Goal: Information Seeking & Learning: Learn about a topic

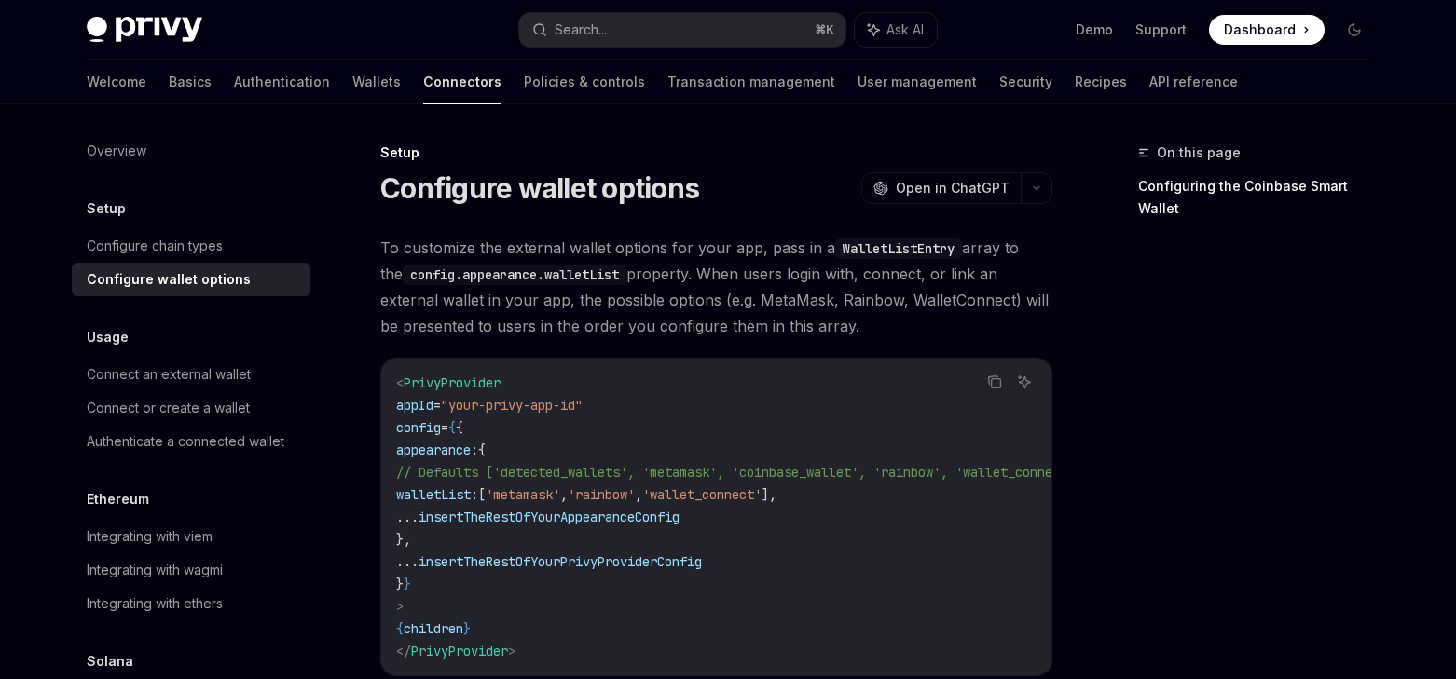
scroll to position [90, 0]
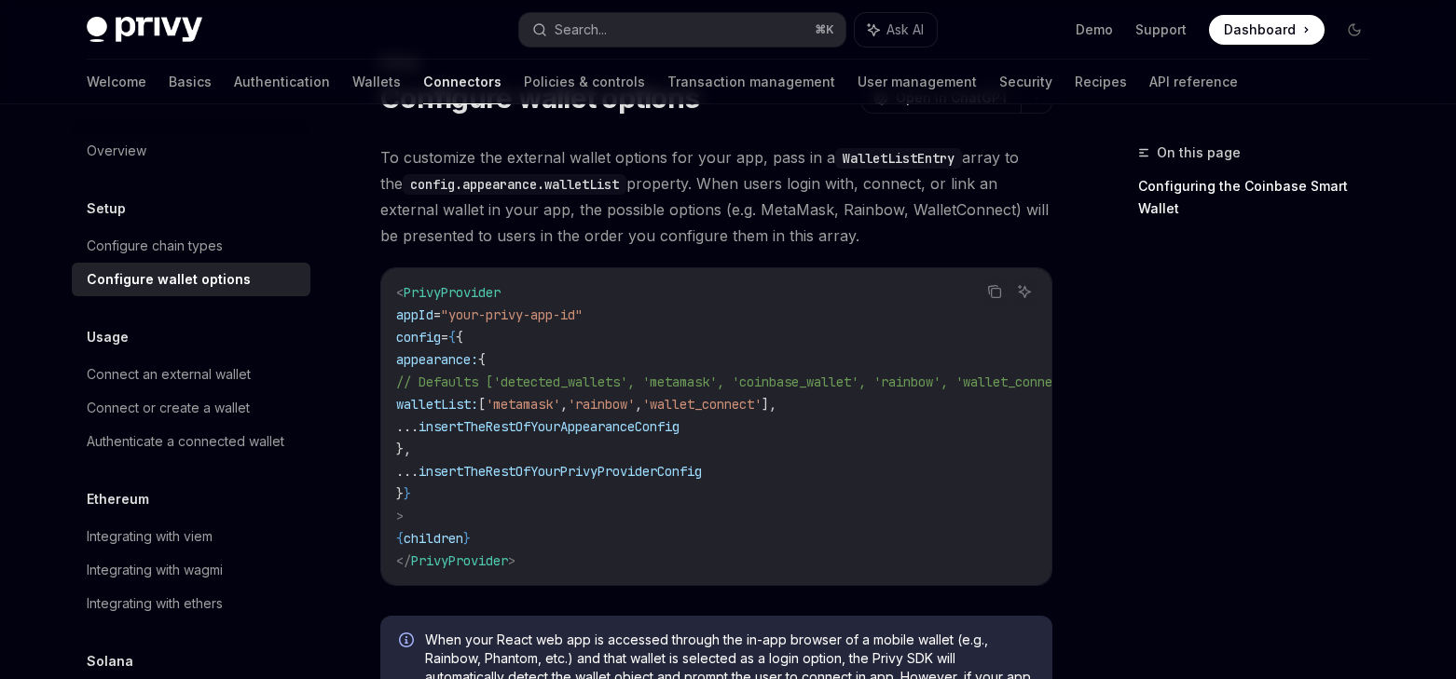
click at [635, 396] on span "'rainbow'" at bounding box center [601, 404] width 67 height 17
click at [761, 404] on span "'wallet_connect'" at bounding box center [701, 404] width 119 height 17
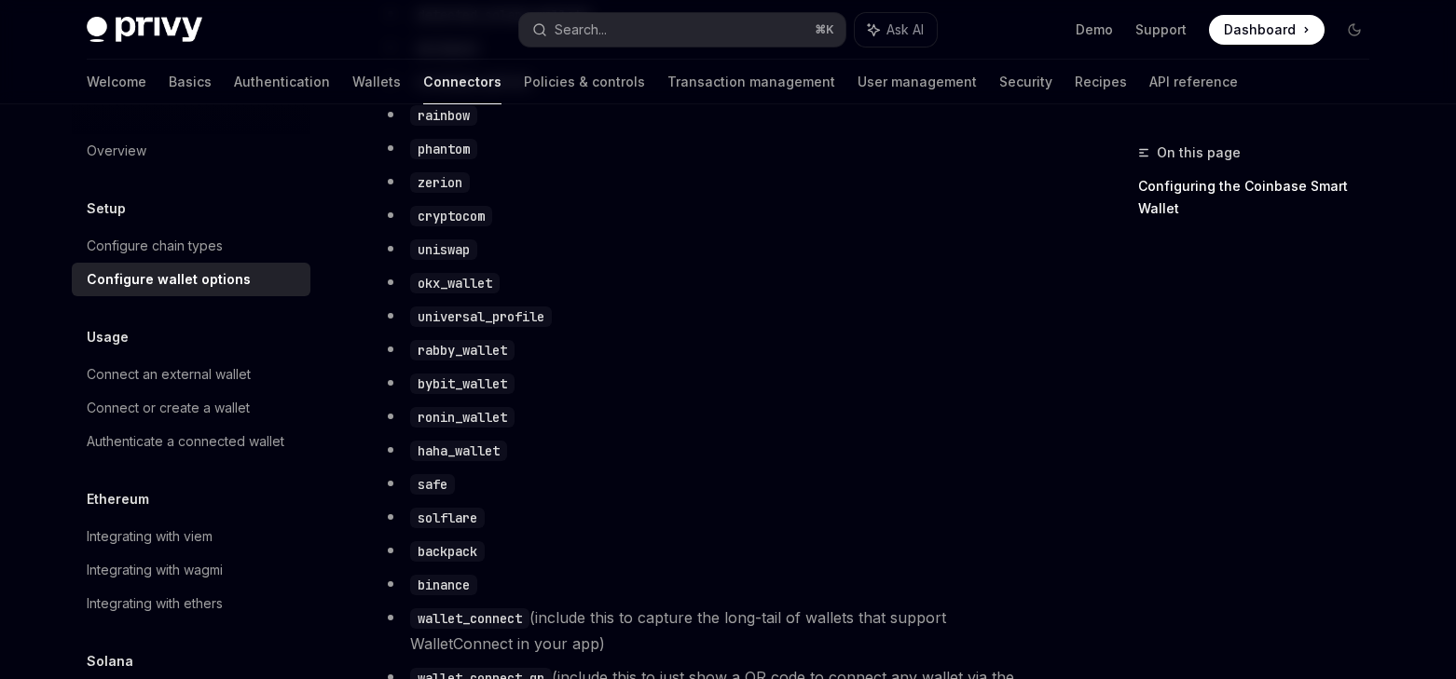
scroll to position [795, 0]
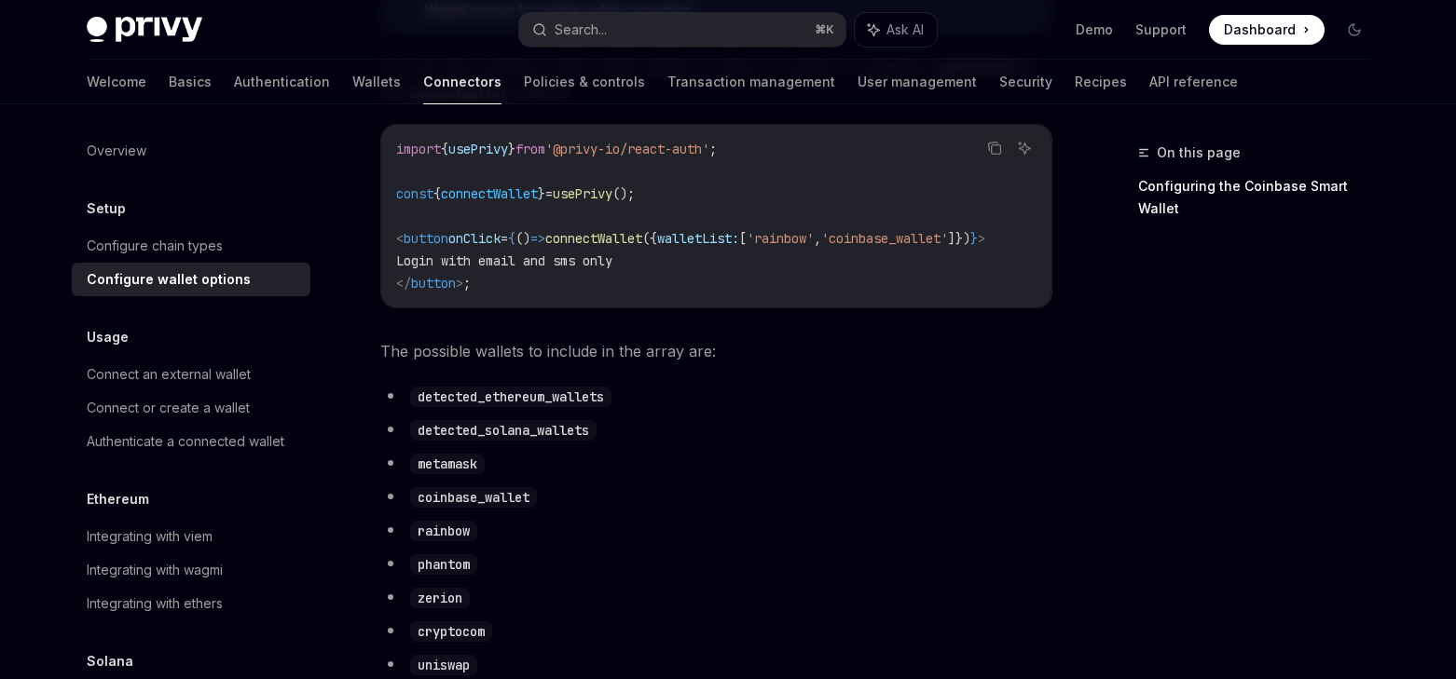
click at [507, 409] on li "detected_ethereum_wallets" at bounding box center [716, 396] width 672 height 26
click at [505, 409] on li "detected_ethereum_wallets" at bounding box center [716, 396] width 672 height 26
click at [507, 407] on code "detected_ethereum_wallets" at bounding box center [510, 397] width 201 height 21
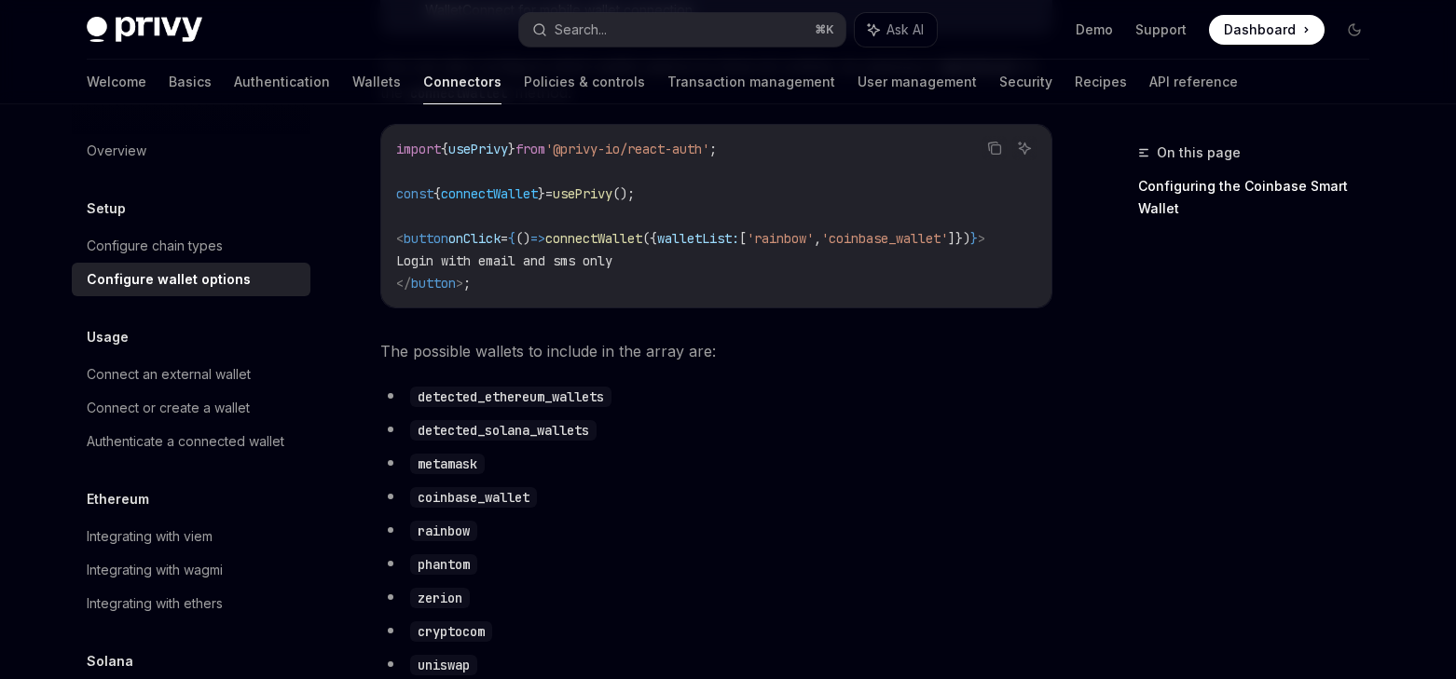
click at [803, 443] on li "detected_solana_wallets" at bounding box center [716, 430] width 672 height 26
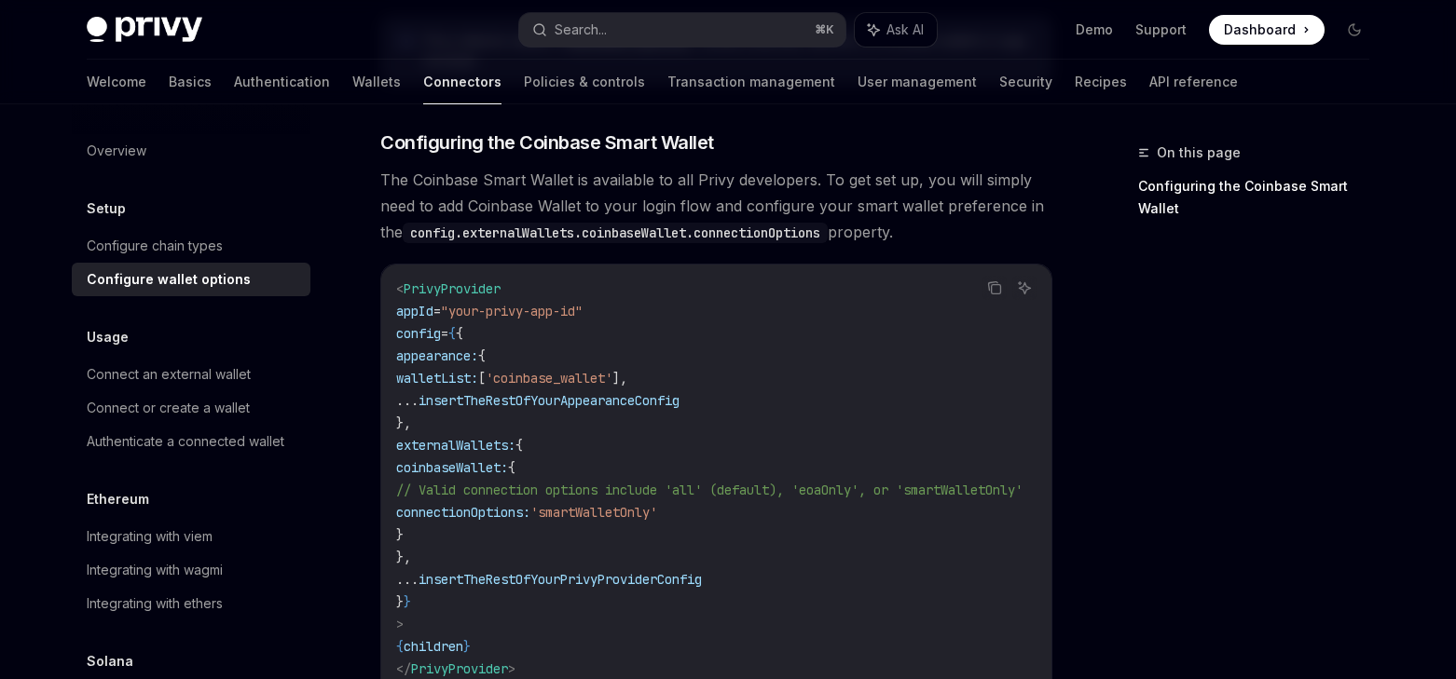
scroll to position [2307, 0]
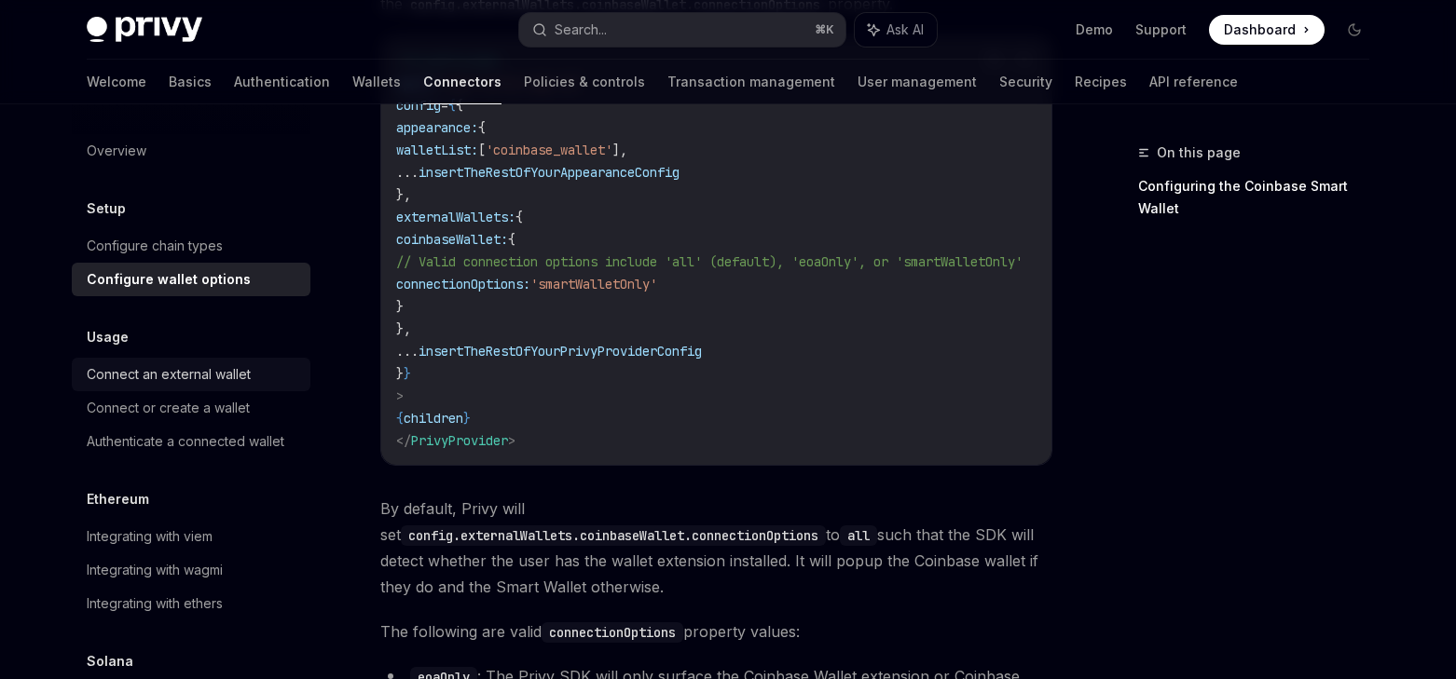
click at [226, 375] on div "Connect an external wallet" at bounding box center [169, 374] width 164 height 22
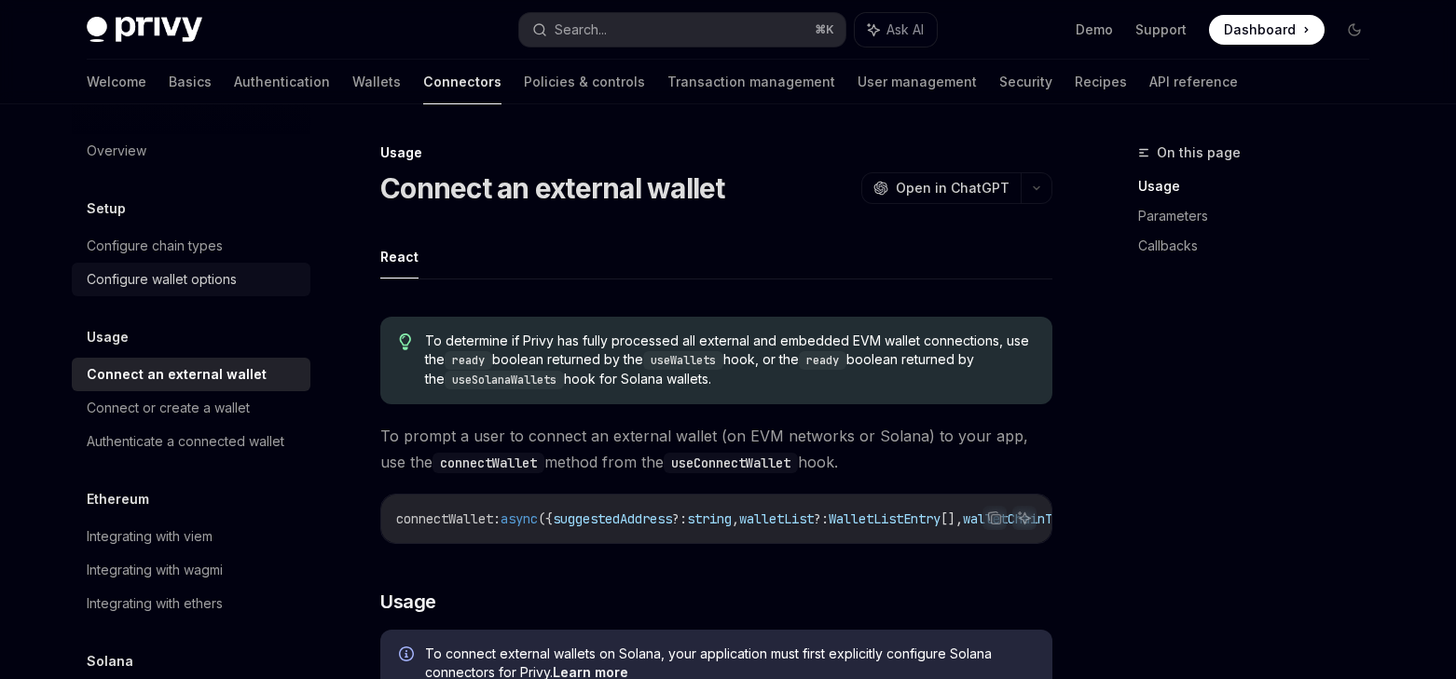
click at [248, 285] on div "Configure wallet options" at bounding box center [193, 279] width 212 height 22
type textarea "*"
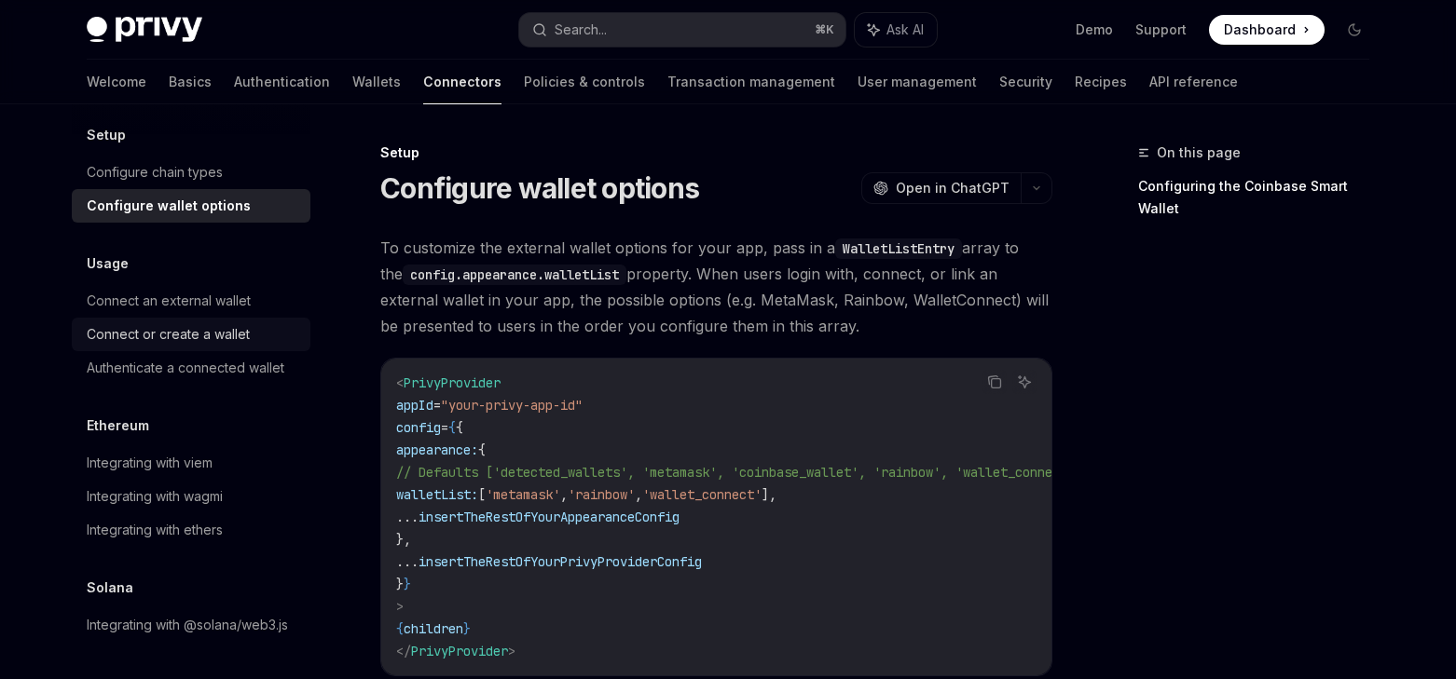
scroll to position [96, 0]
click at [678, 34] on button "Search... ⌘ K" at bounding box center [682, 30] width 326 height 34
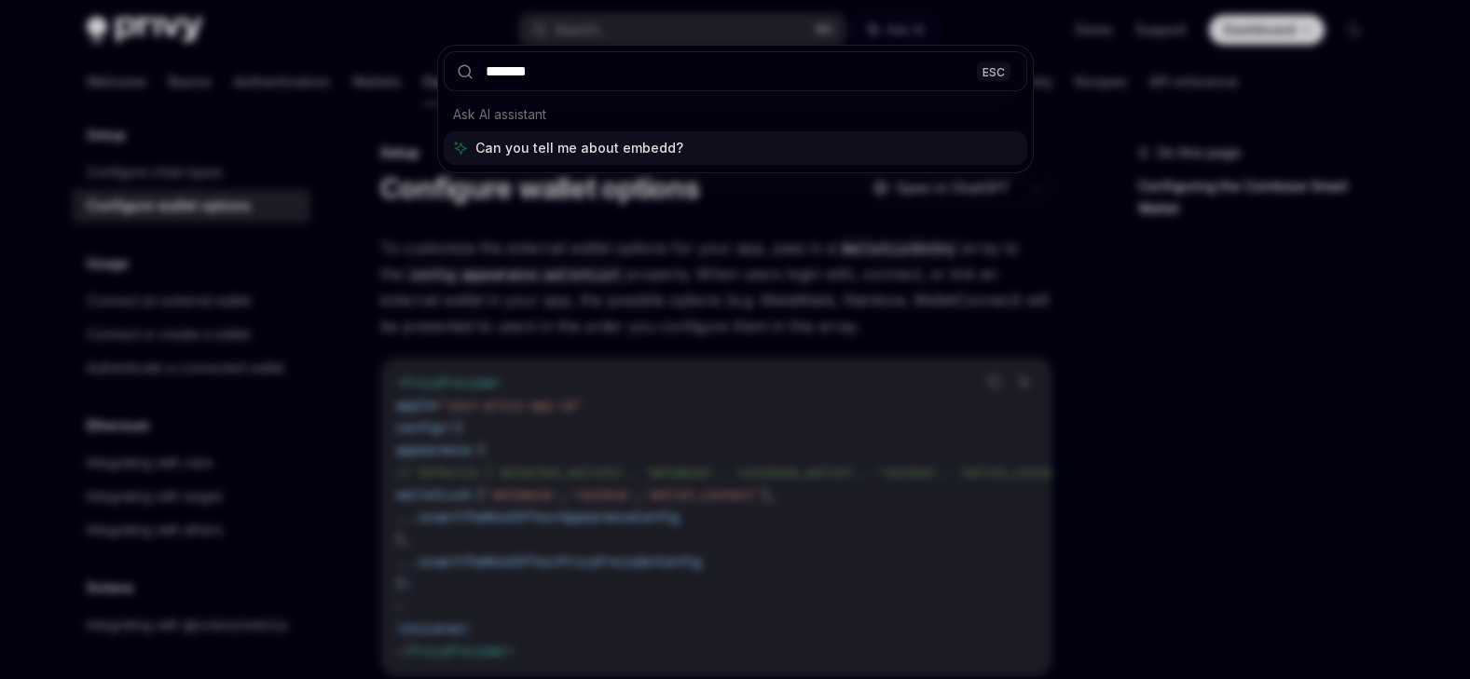
type input "********"
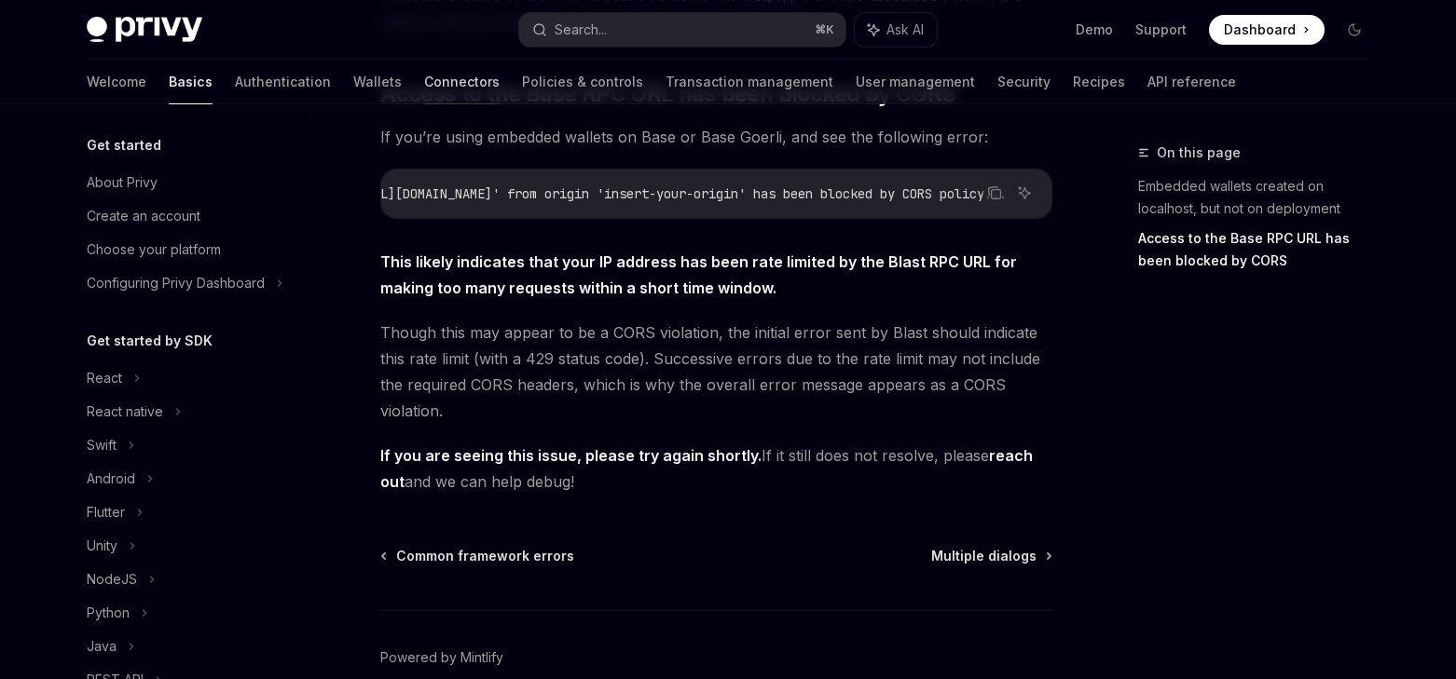
click at [424, 82] on link "Connectors" at bounding box center [461, 82] width 75 height 45
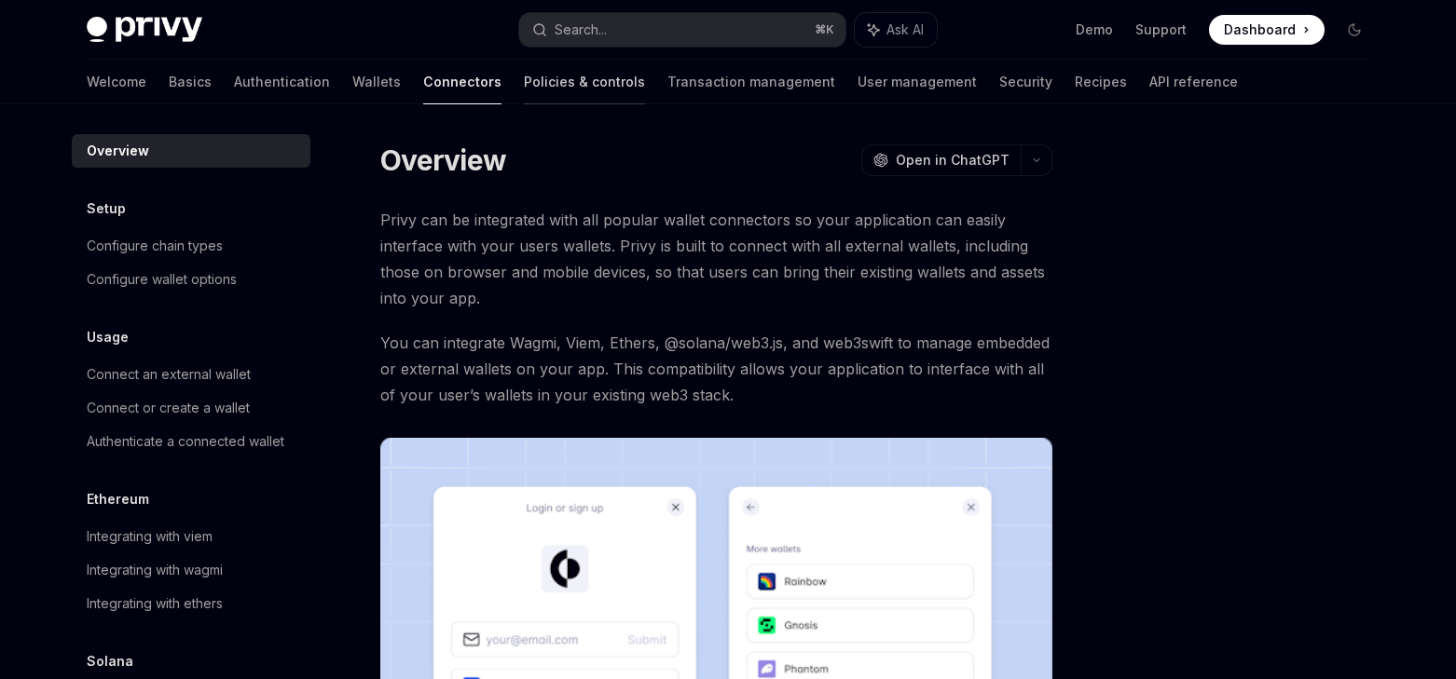
click at [524, 87] on link "Policies & controls" at bounding box center [584, 82] width 121 height 45
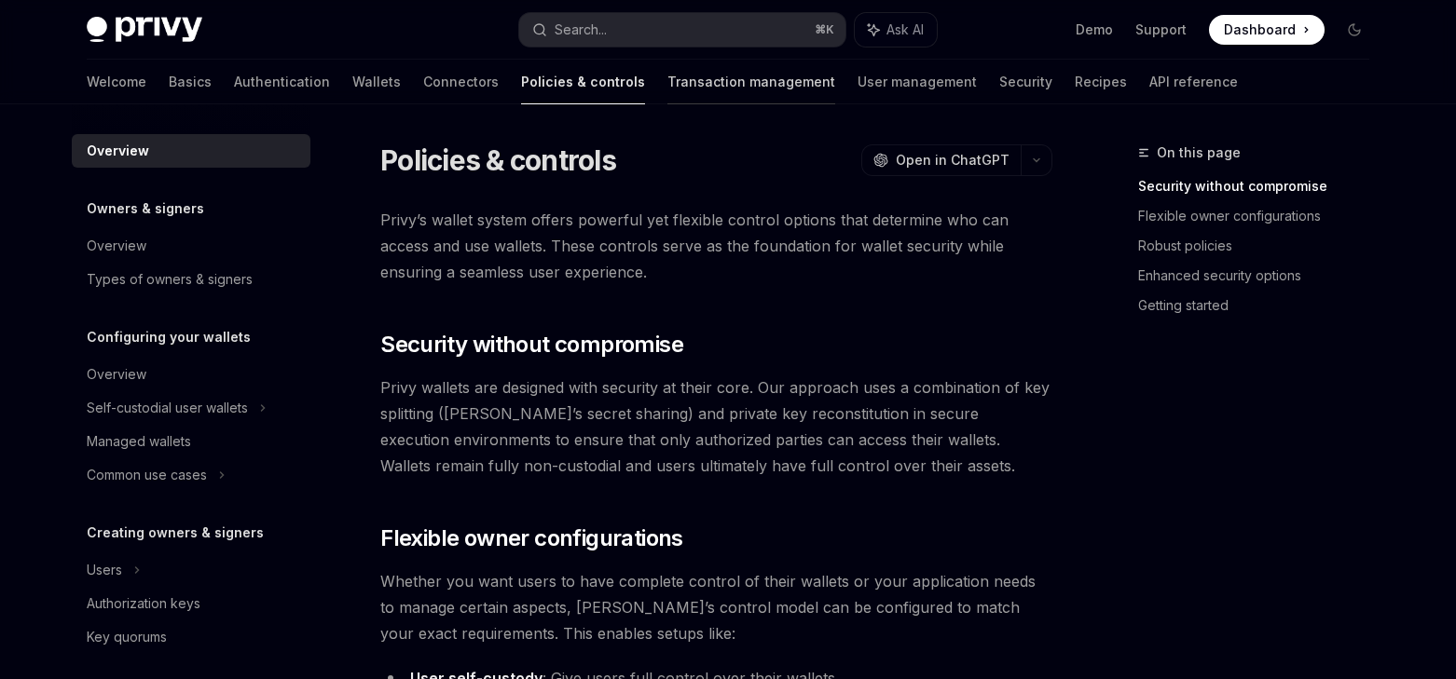
click at [667, 80] on link "Transaction management" at bounding box center [751, 82] width 168 height 45
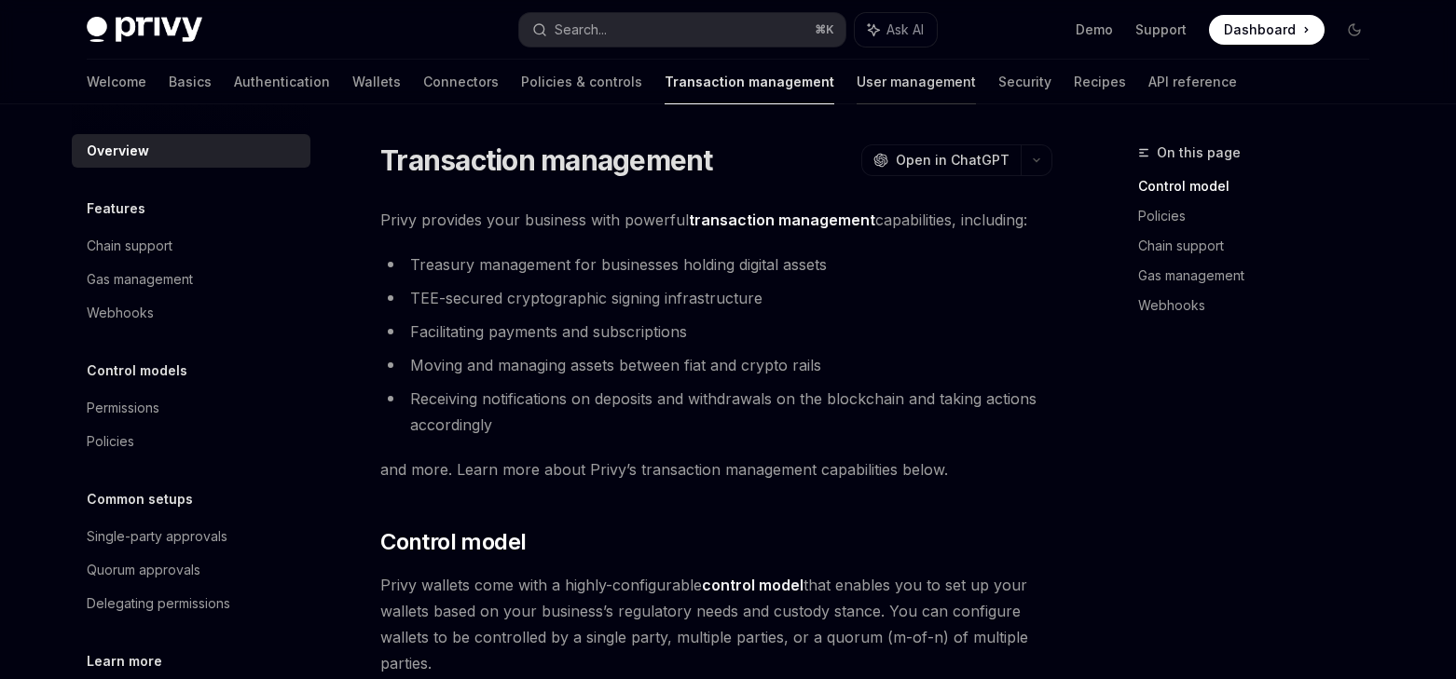
click at [857, 81] on link "User management" at bounding box center [916, 82] width 119 height 45
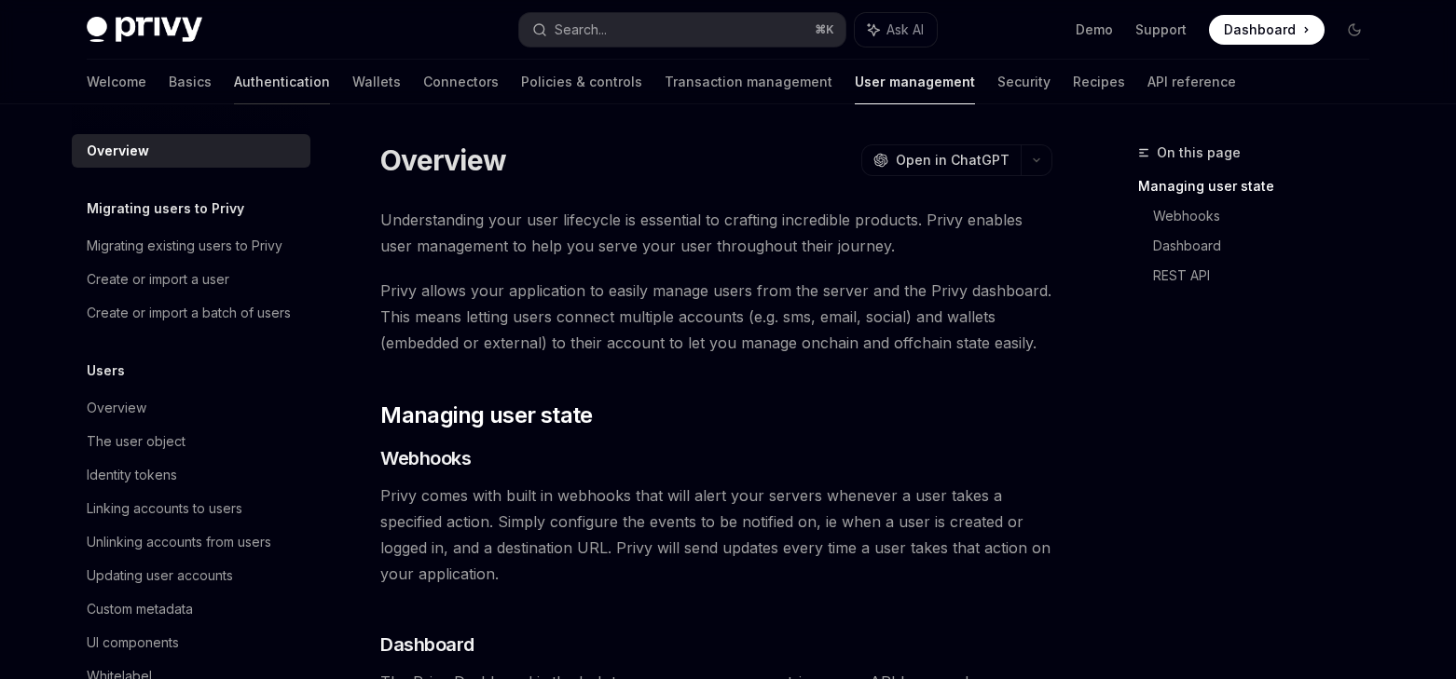
click at [234, 90] on link "Authentication" at bounding box center [282, 82] width 96 height 45
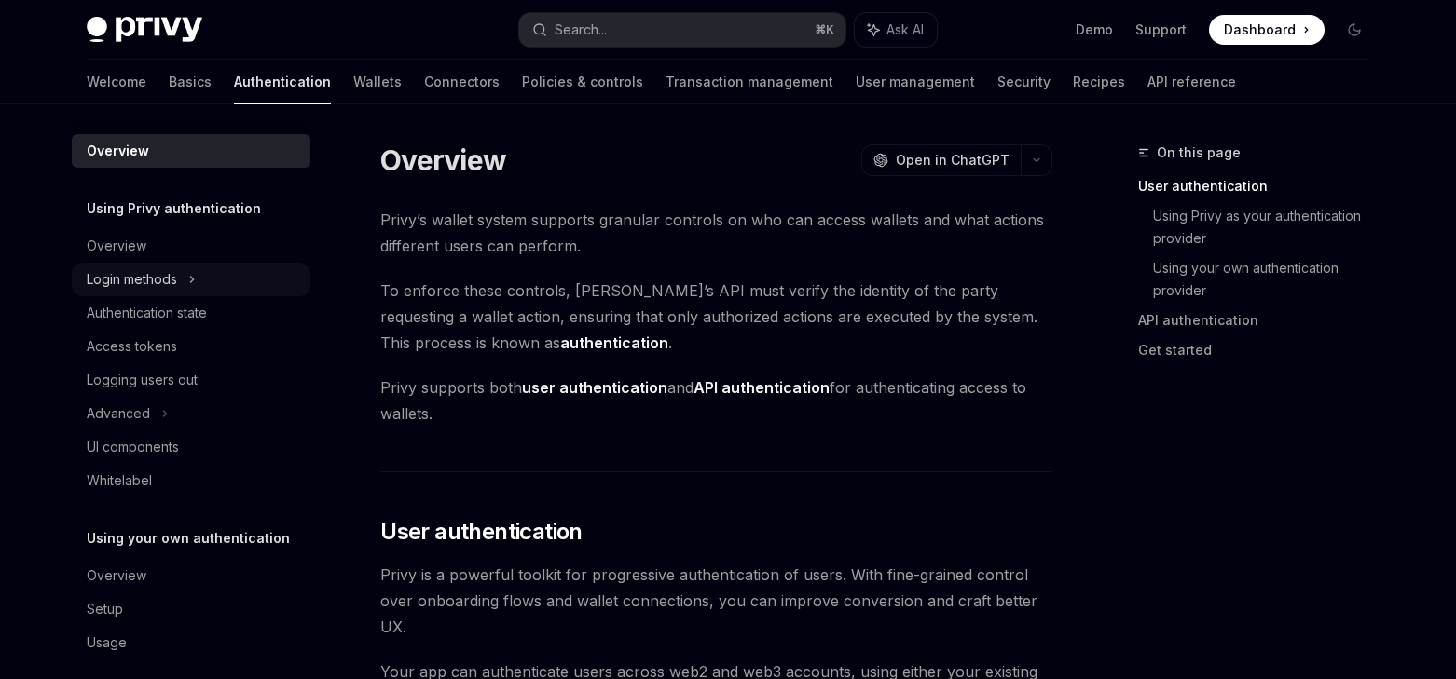
click at [172, 274] on div "Login methods" at bounding box center [132, 279] width 90 height 22
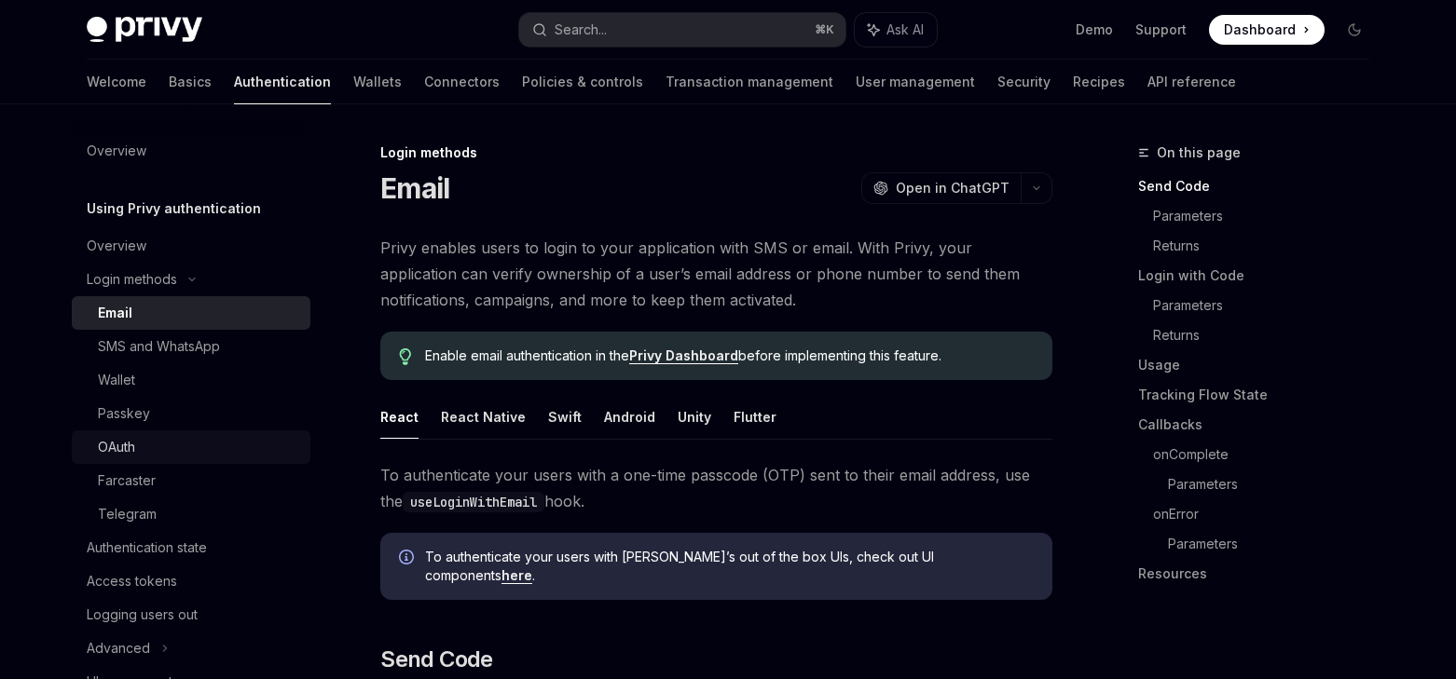
click at [164, 440] on div "OAuth" at bounding box center [198, 447] width 201 height 22
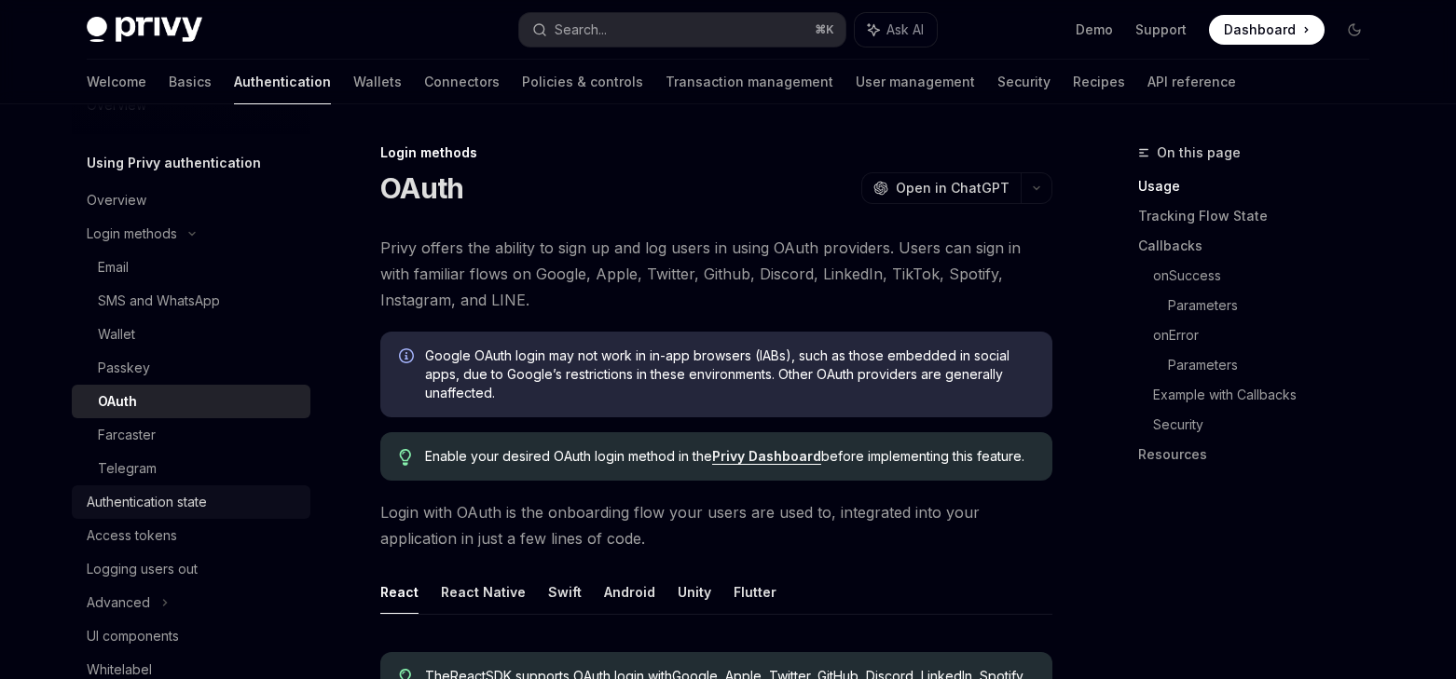
scroll to position [11, 0]
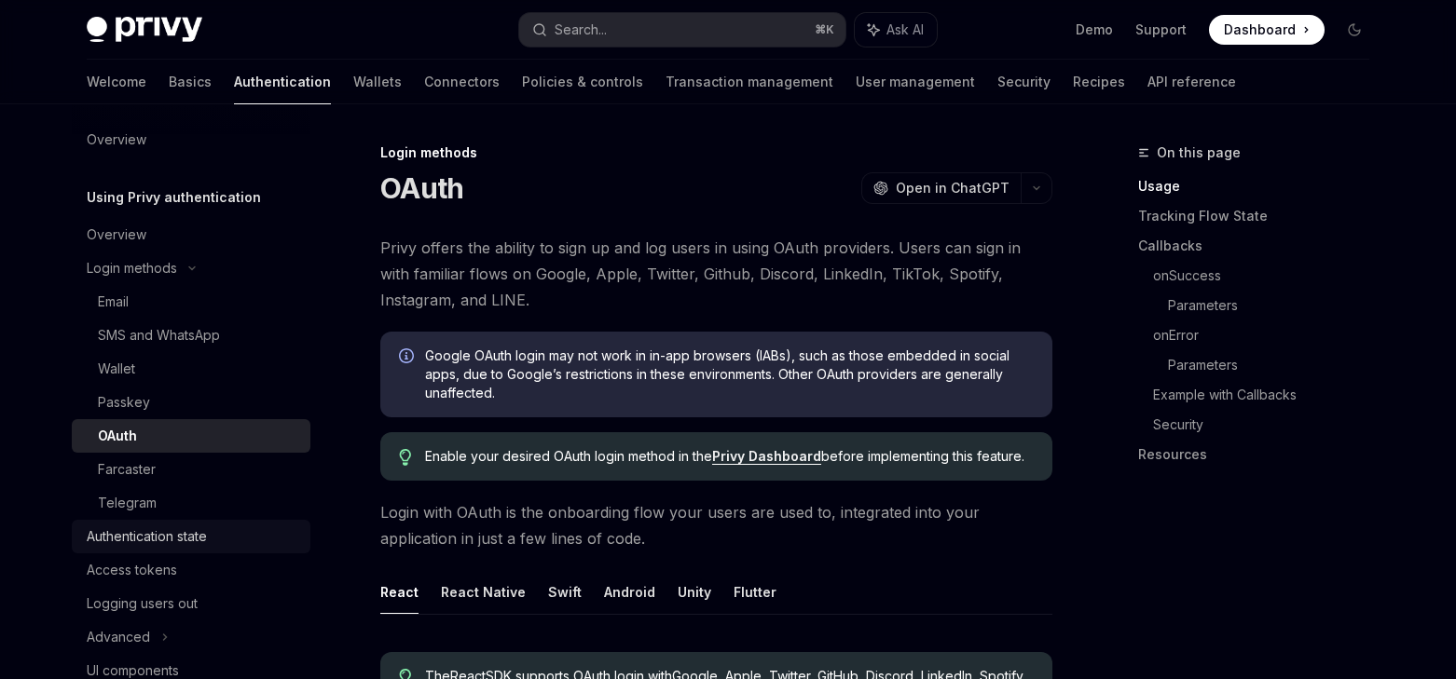
click at [205, 533] on div "Authentication state" at bounding box center [147, 537] width 120 height 22
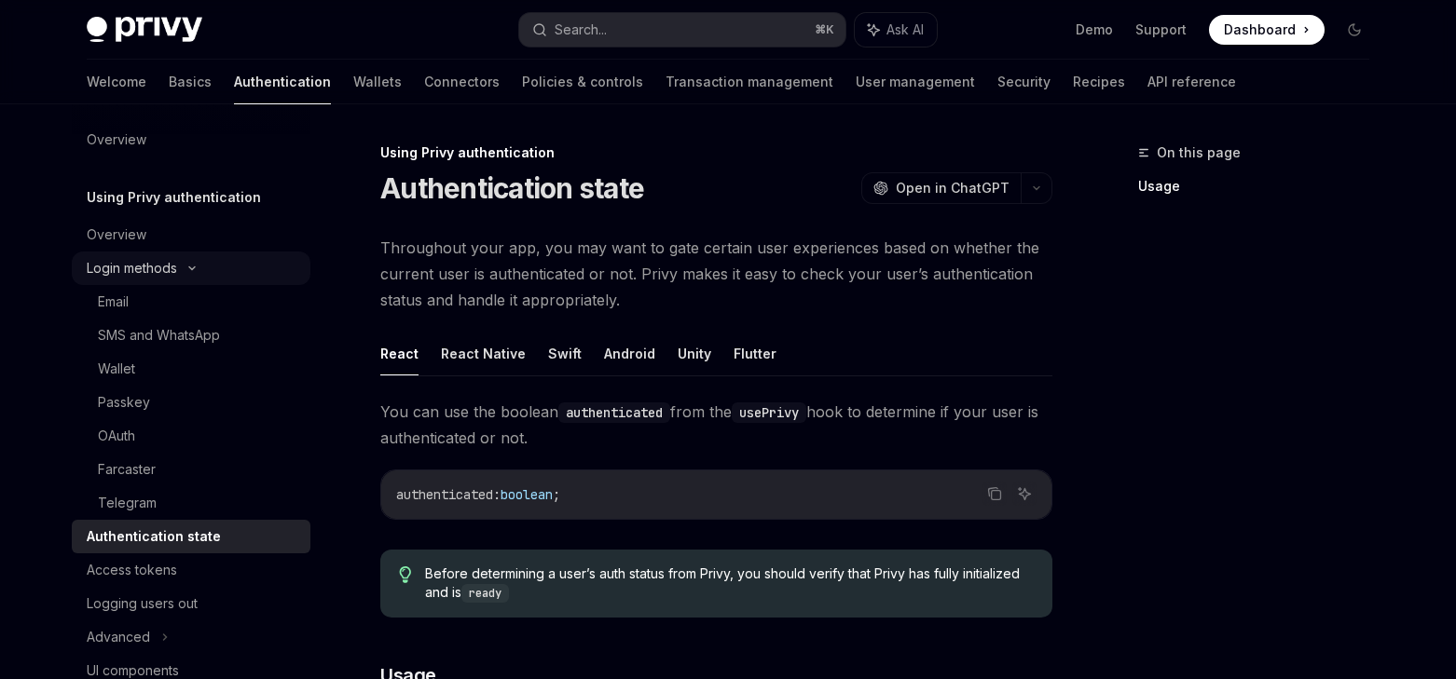
click at [158, 267] on div "Login methods" at bounding box center [132, 268] width 90 height 22
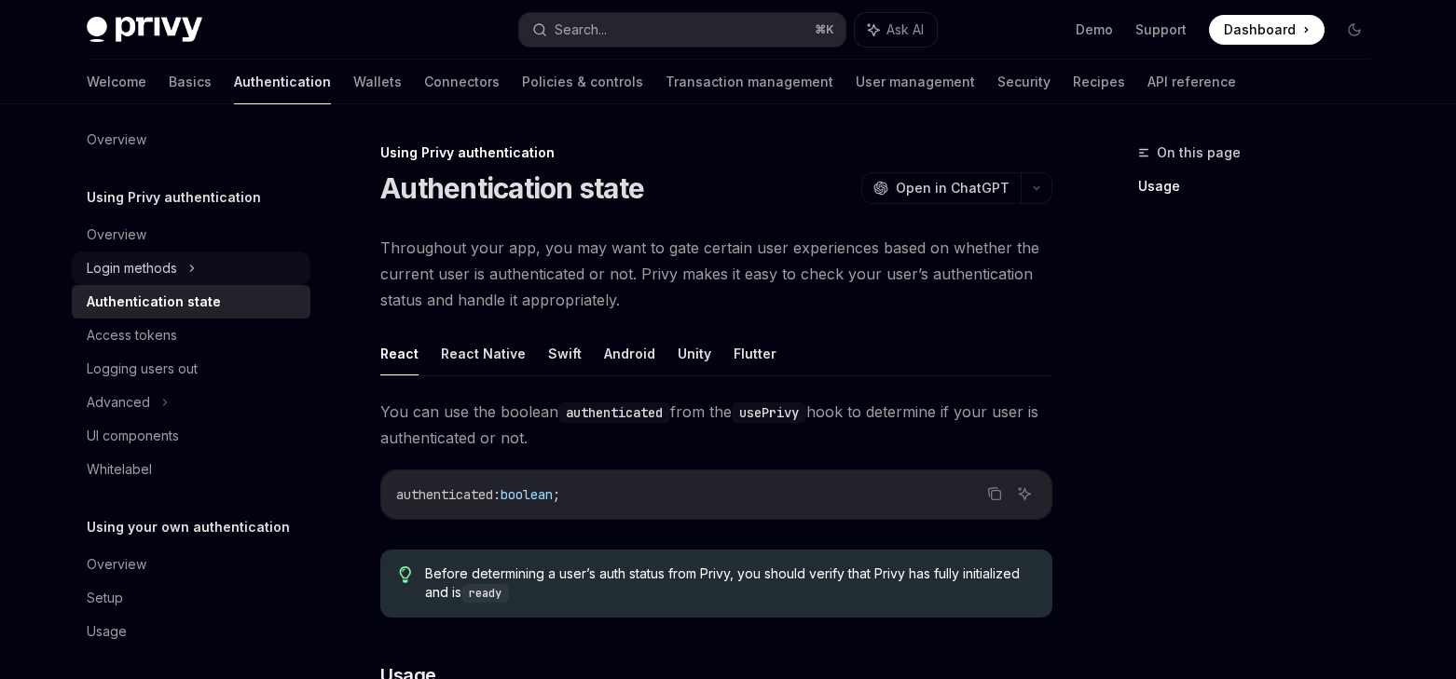
click at [143, 268] on div "Login methods" at bounding box center [132, 268] width 90 height 22
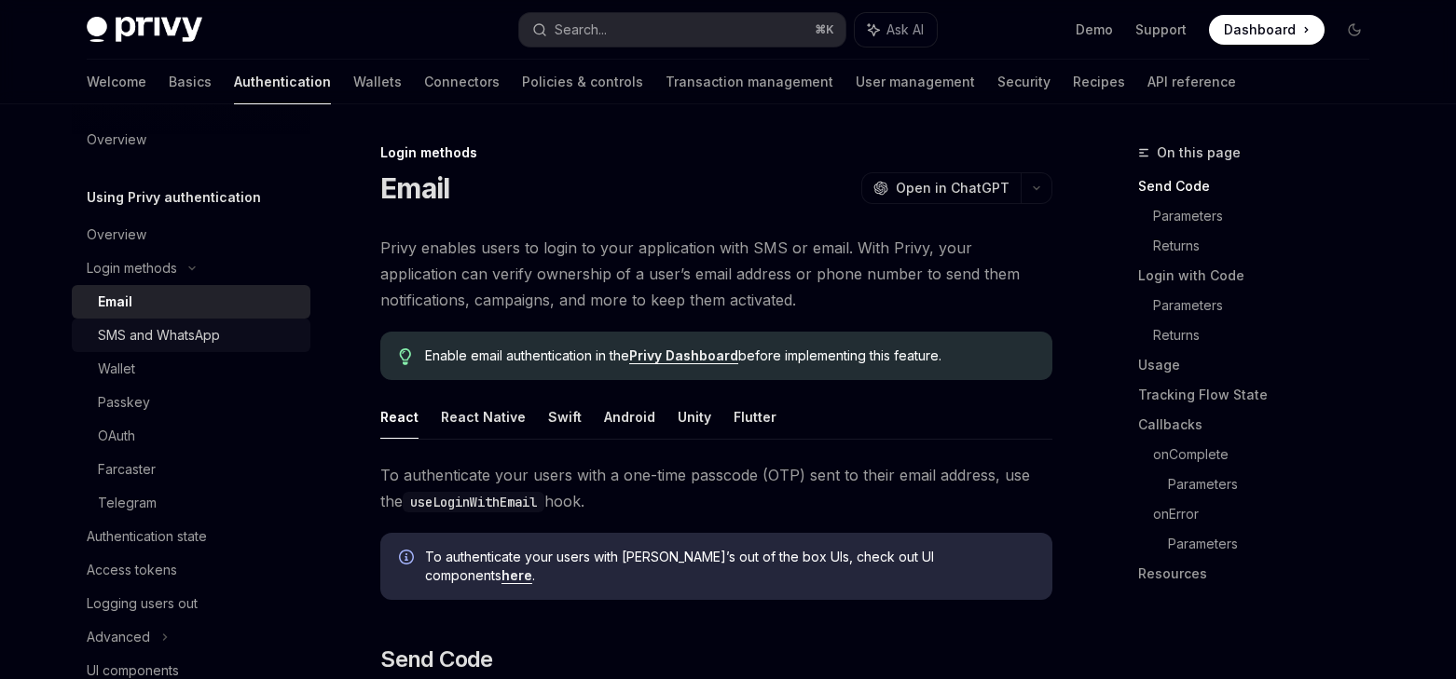
click at [142, 329] on div "SMS and WhatsApp" at bounding box center [159, 335] width 122 height 22
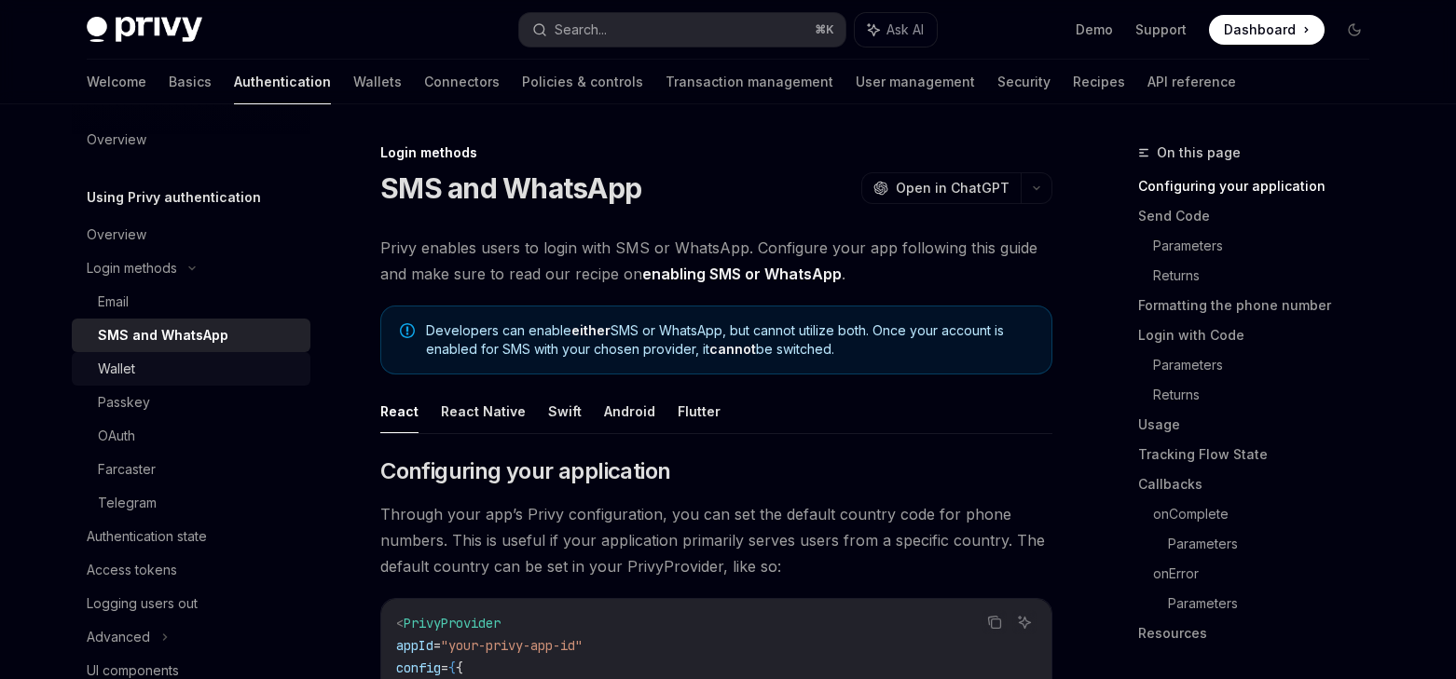
click at [144, 365] on div "Wallet" at bounding box center [198, 369] width 201 height 22
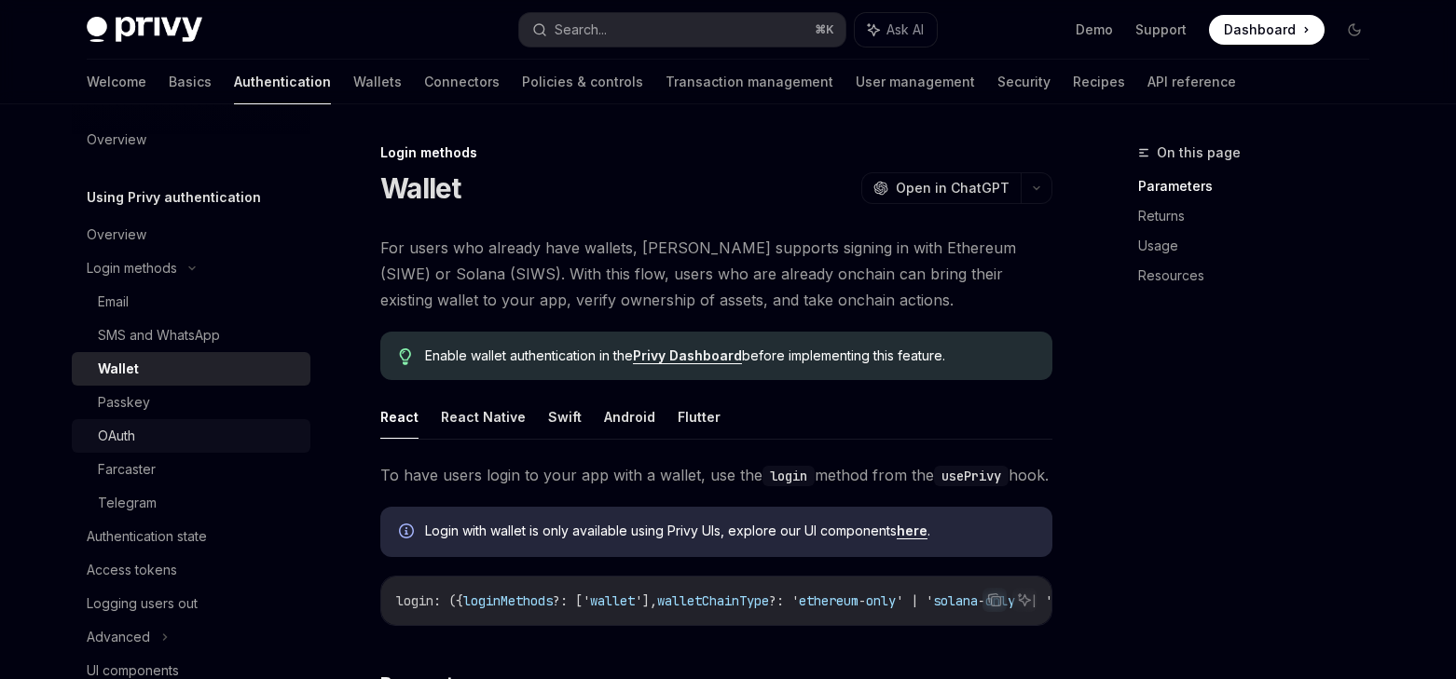
click at [154, 439] on div "OAuth" at bounding box center [198, 436] width 201 height 22
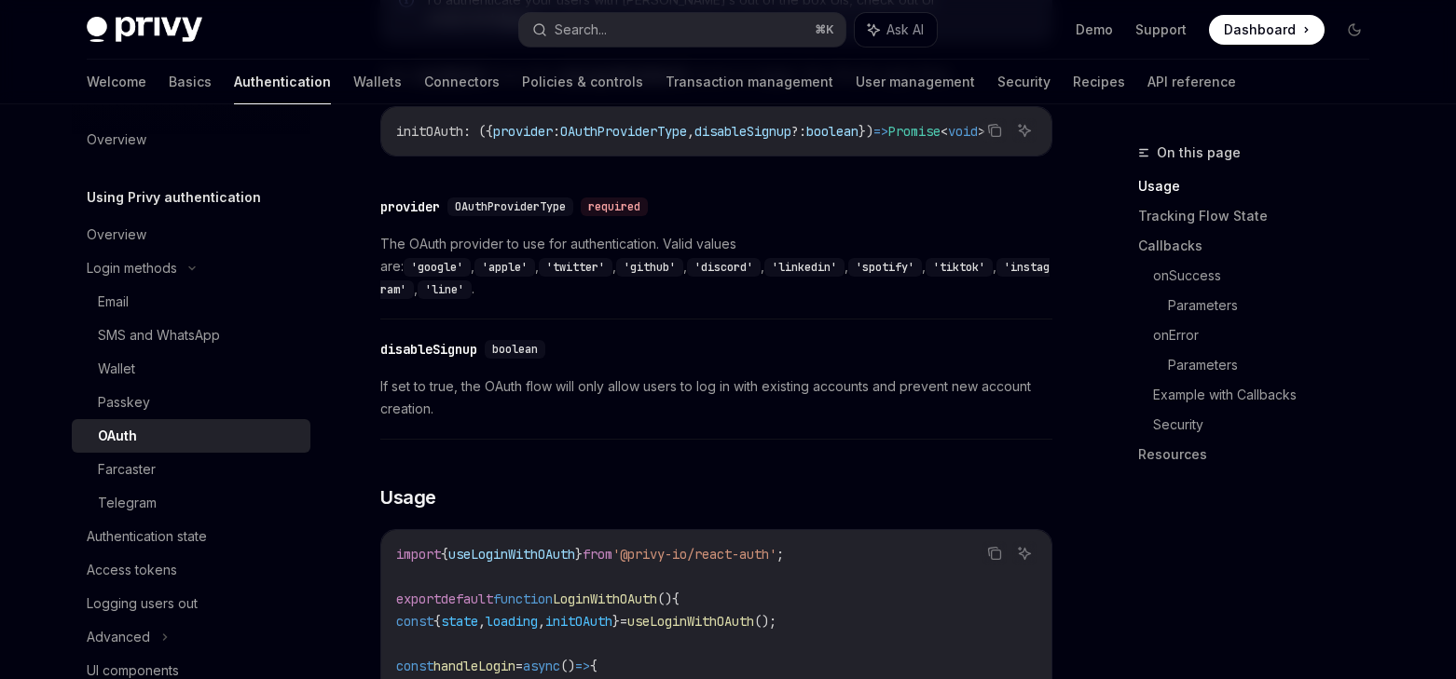
scroll to position [690, 0]
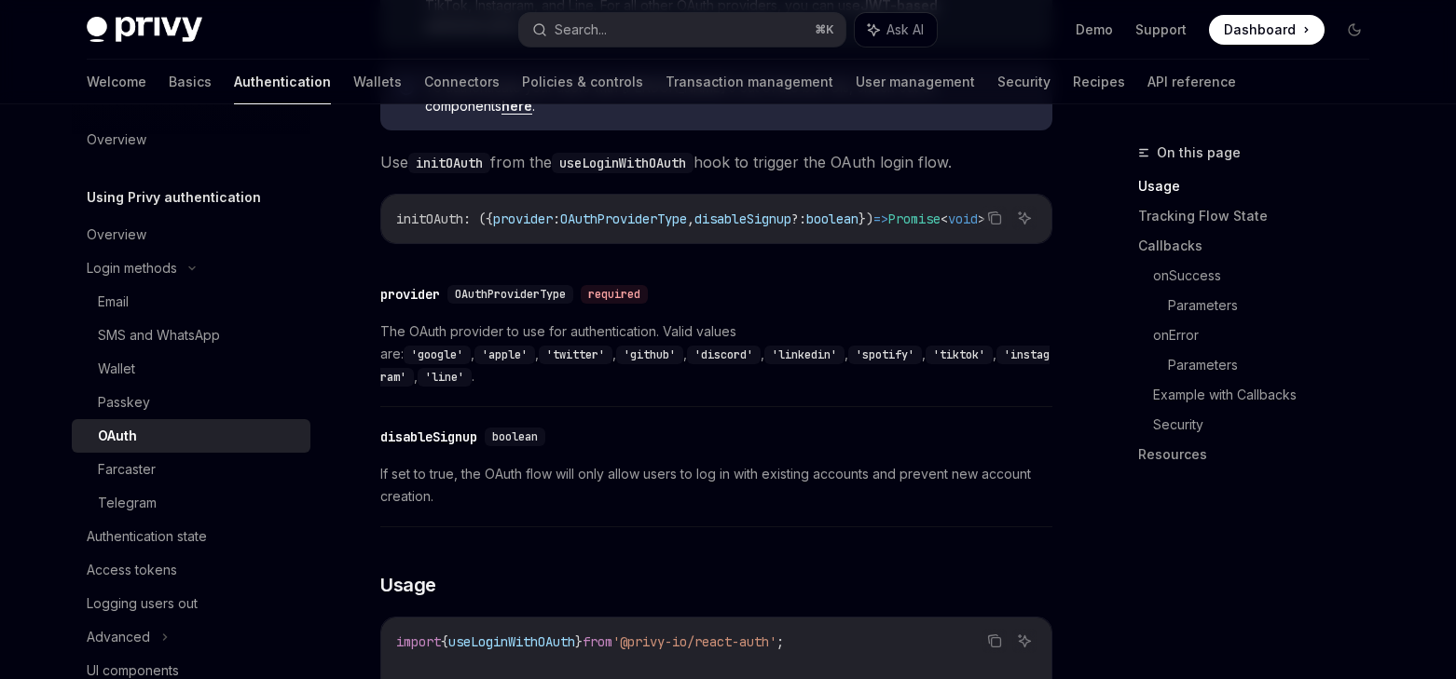
click at [468, 463] on span "If set to true, the OAuth flow will only allow users to log in with existing ac…" at bounding box center [716, 485] width 672 height 45
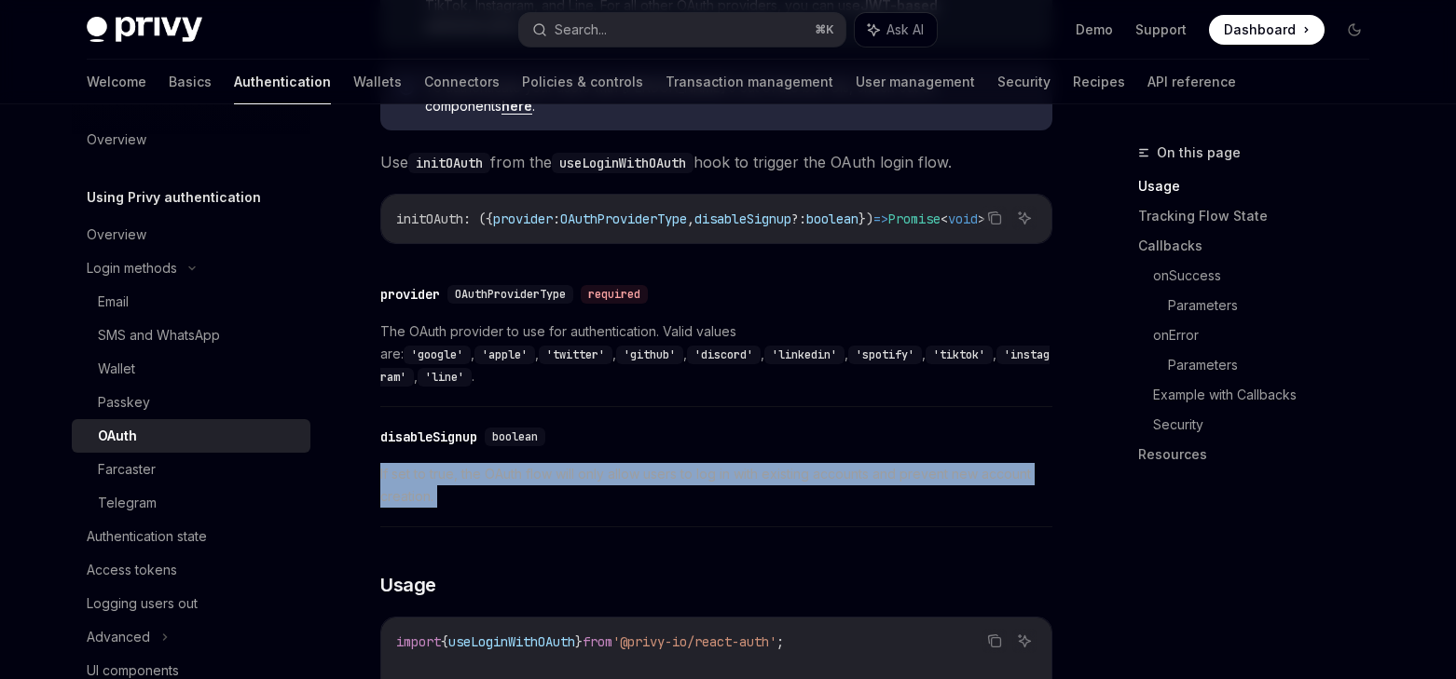
click at [468, 463] on span "If set to true, the OAuth flow will only allow users to log in with existing ac…" at bounding box center [716, 485] width 672 height 45
click at [595, 483] on div "​ disableSignup boolean If set to true, the OAuth flow will only allow users to…" at bounding box center [716, 472] width 672 height 111
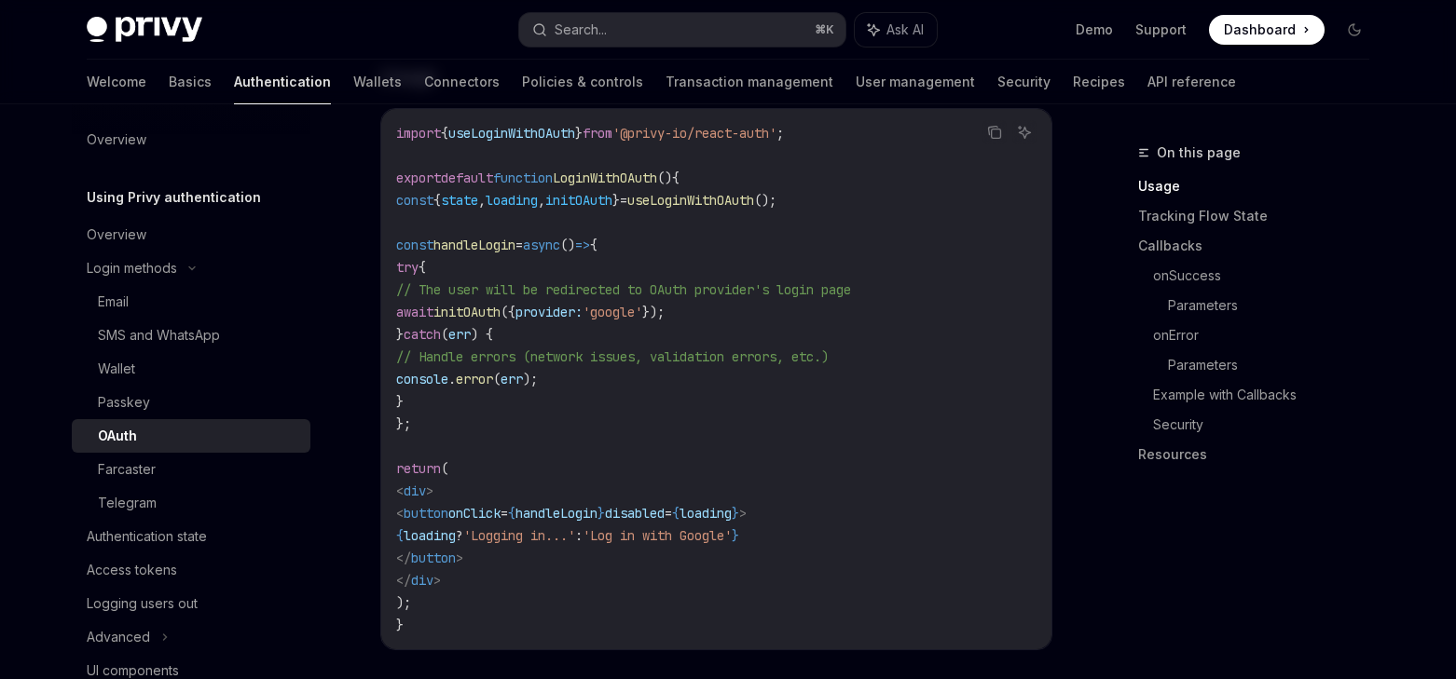
scroll to position [1232, 0]
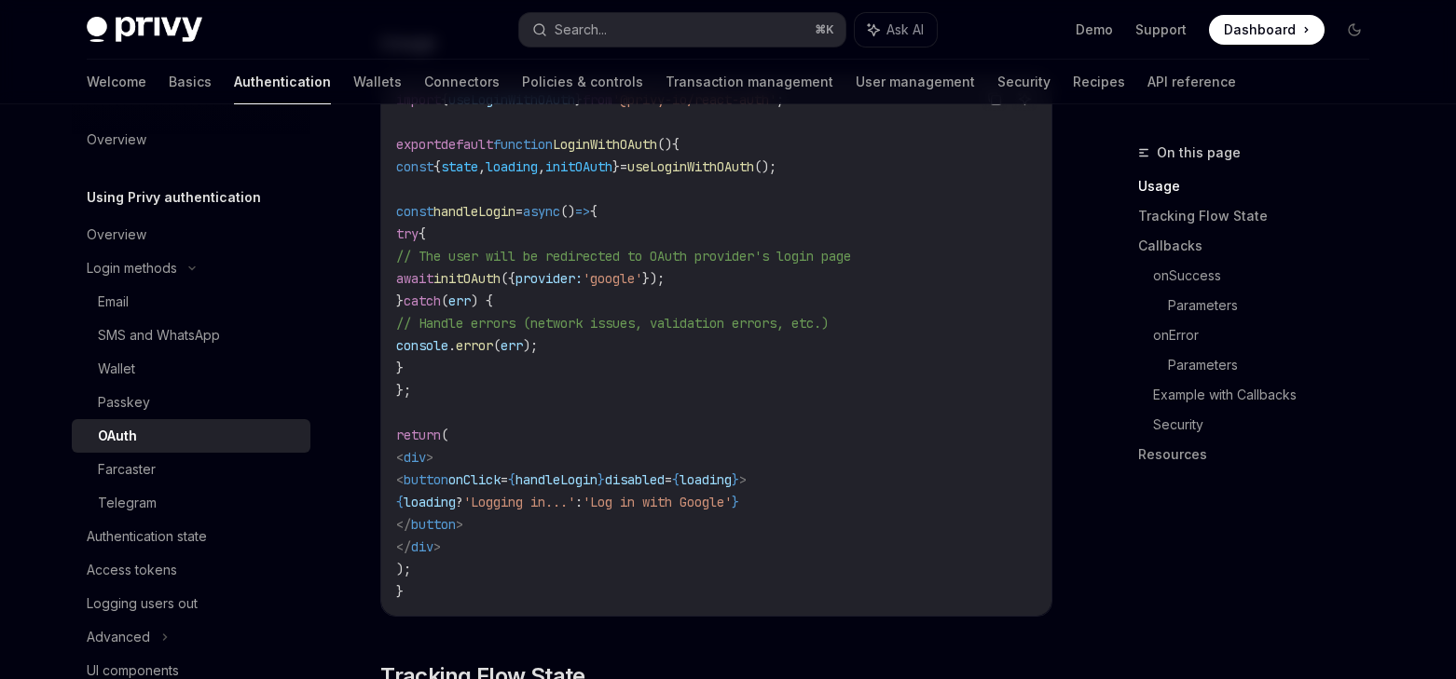
click at [575, 494] on span "'Logging in...'" at bounding box center [519, 502] width 112 height 17
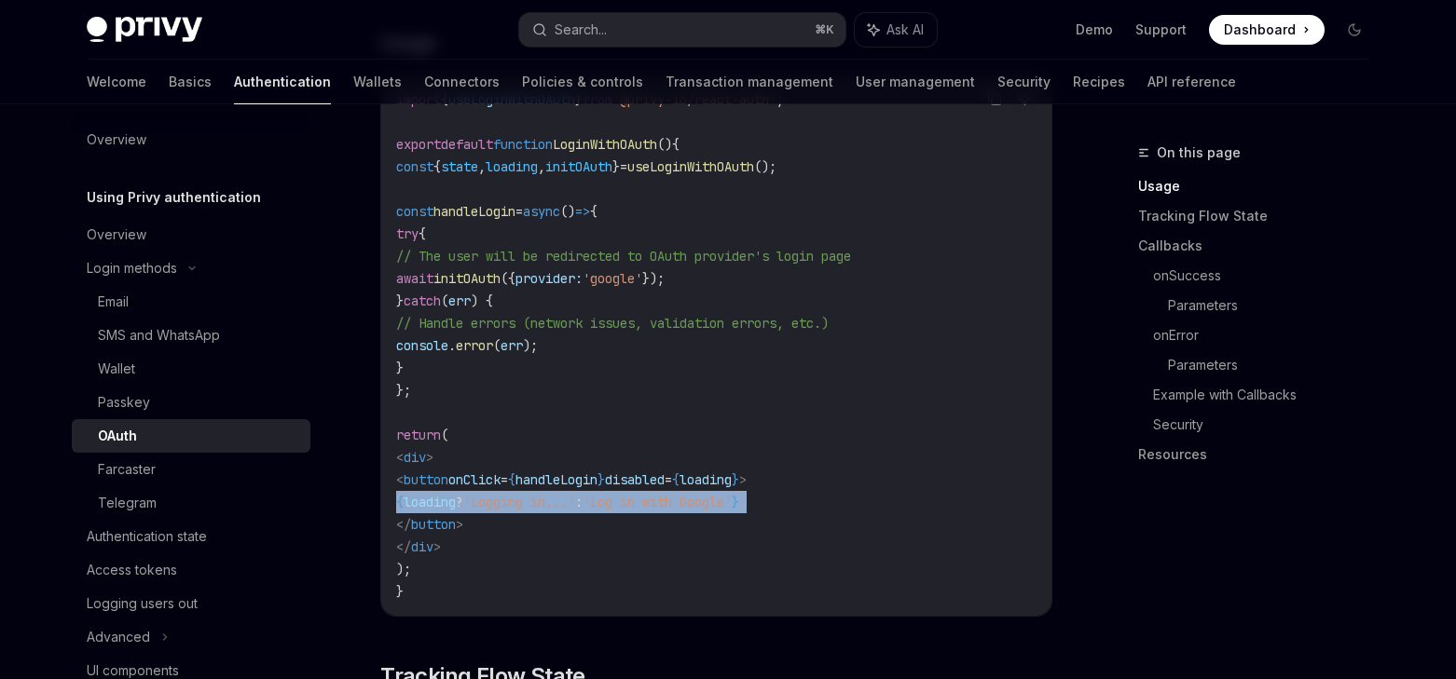
click at [575, 494] on span "'Logging in...'" at bounding box center [519, 502] width 112 height 17
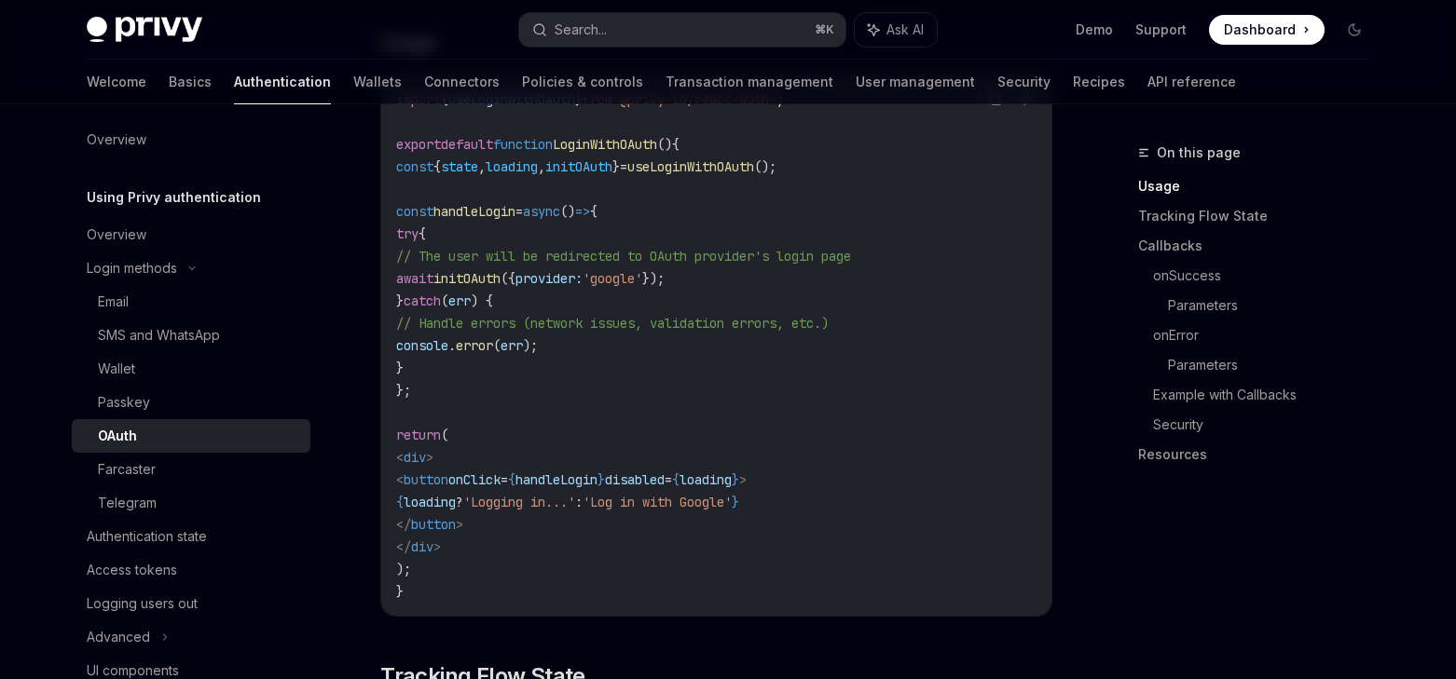
click at [656, 508] on code "import { useLoginWithOAuth } from '@privy-io/react-auth' ; export default funct…" at bounding box center [716, 346] width 640 height 514
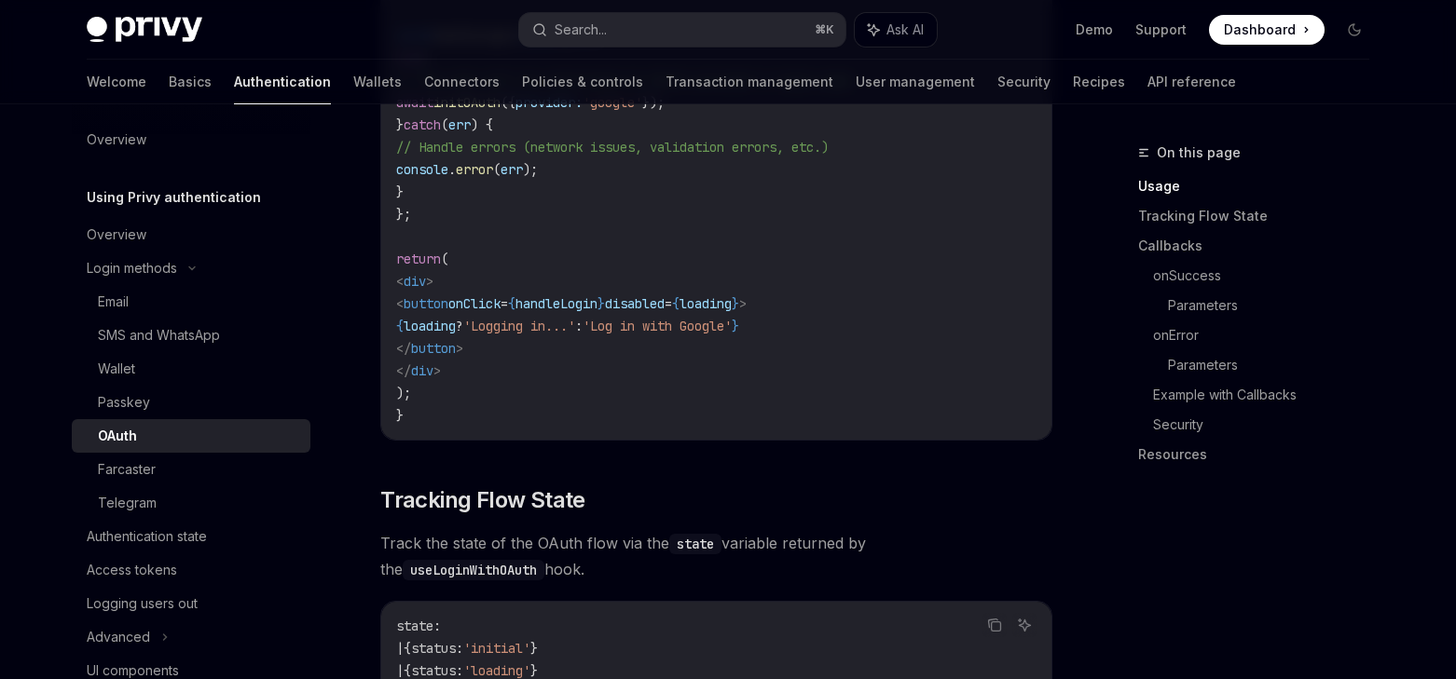
scroll to position [1540, 0]
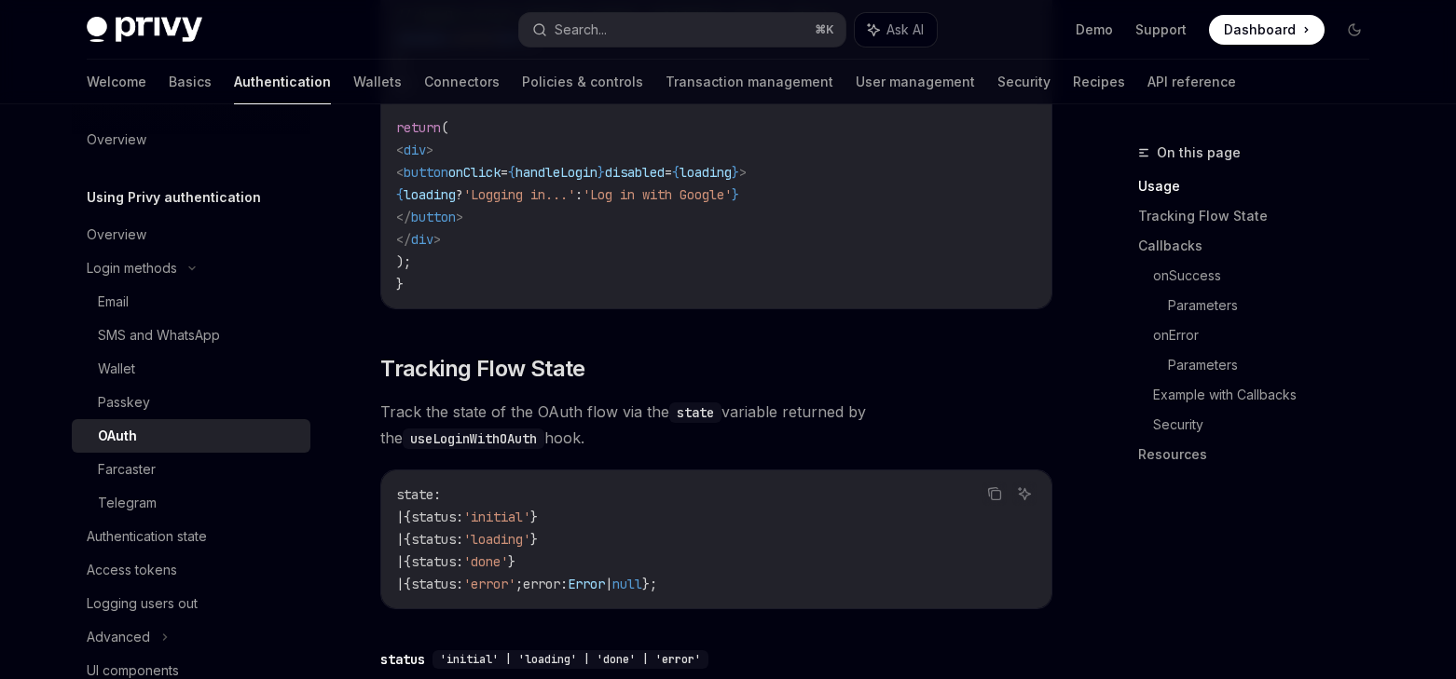
click at [522, 399] on span "Track the state of the OAuth flow via the state variable returned by the useLog…" at bounding box center [716, 425] width 672 height 52
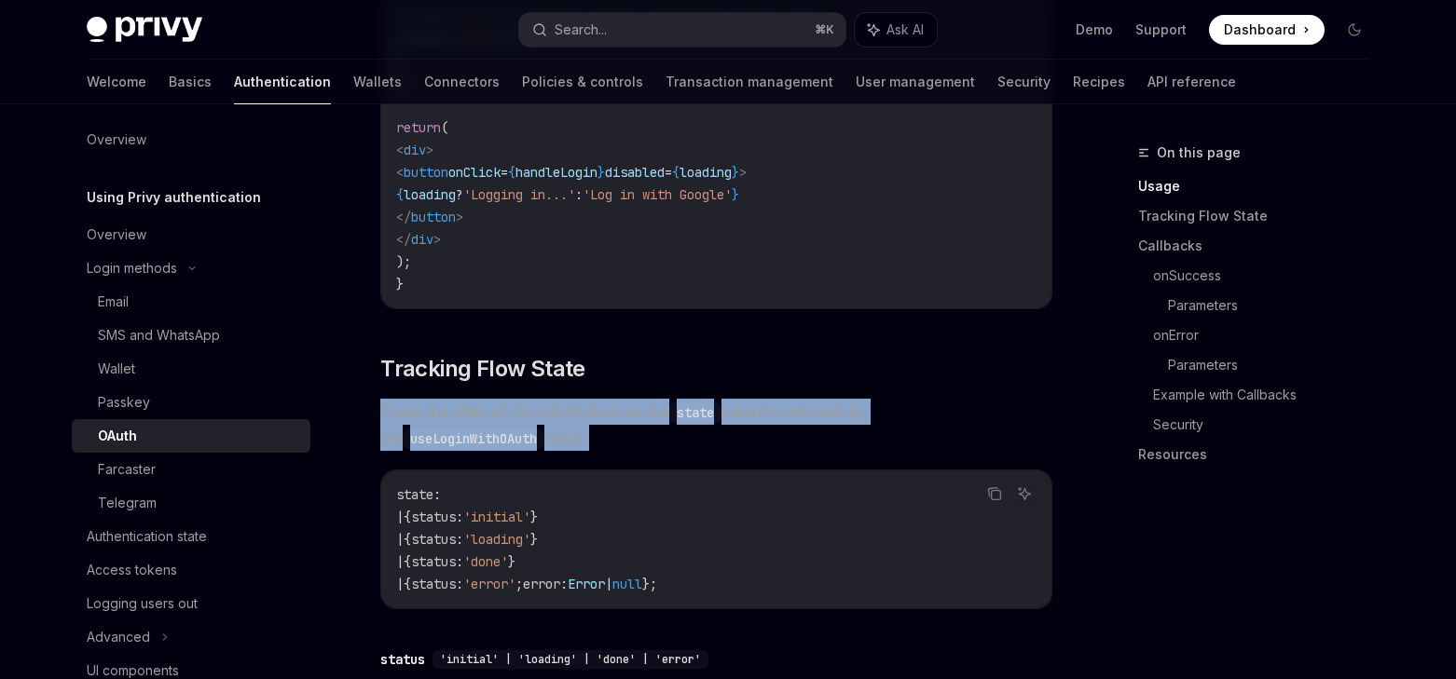
click at [522, 399] on span "Track the state of the OAuth flow via the state variable returned by the useLog…" at bounding box center [716, 425] width 672 height 52
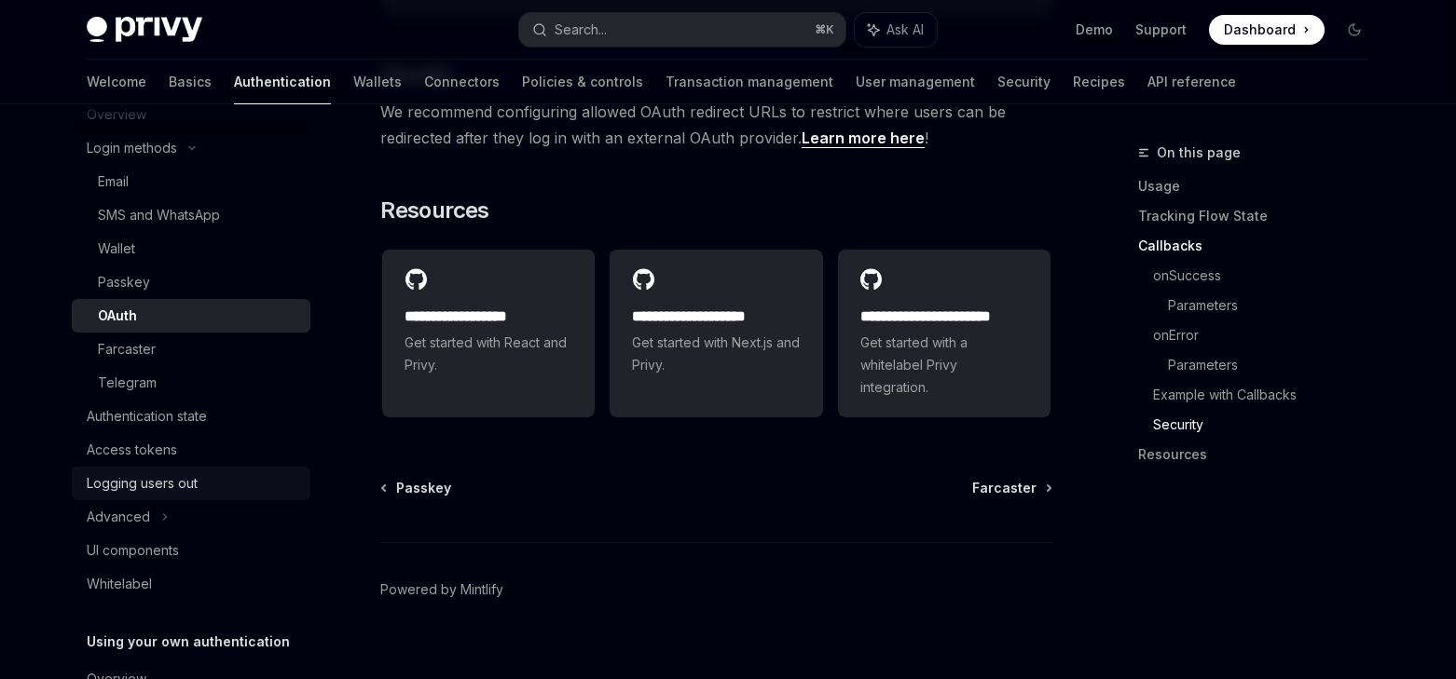
scroll to position [144, 0]
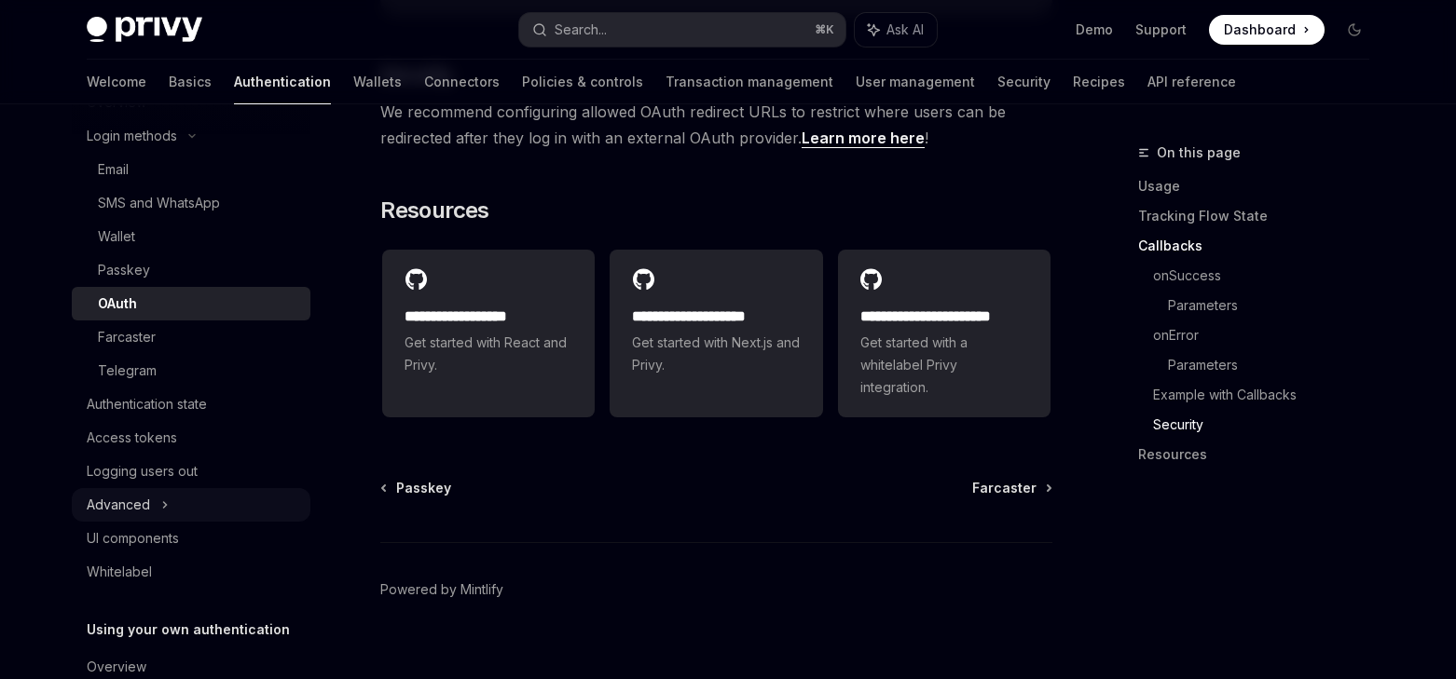
click at [171, 504] on div "Advanced" at bounding box center [191, 505] width 239 height 34
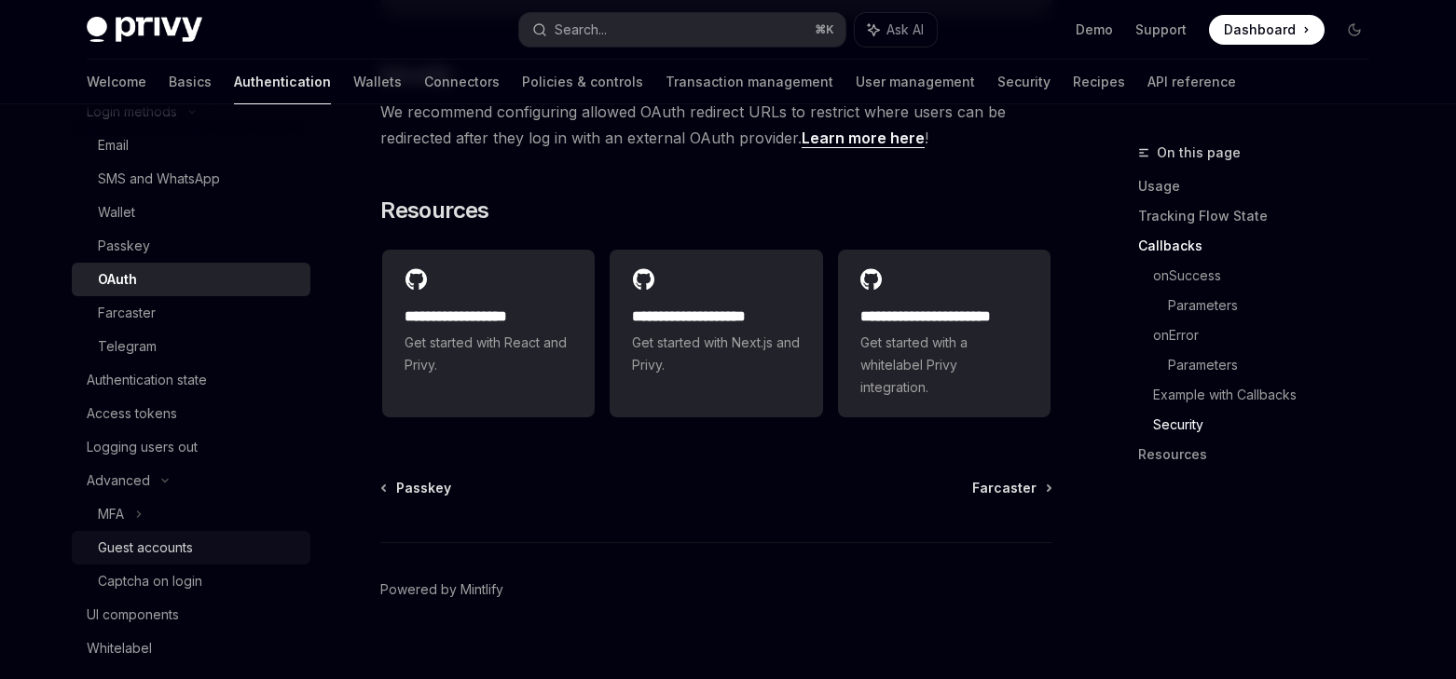
scroll to position [233, 0]
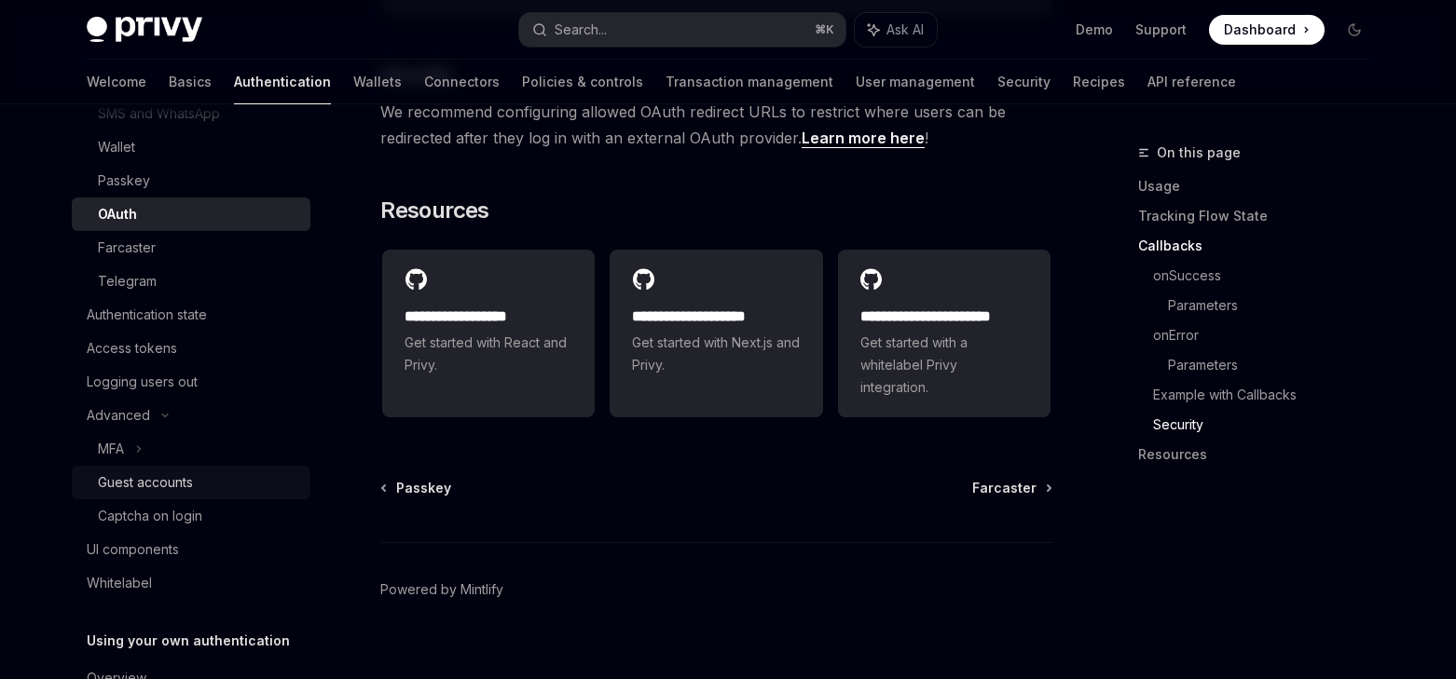
click at [175, 487] on div "Guest accounts" at bounding box center [145, 483] width 95 height 22
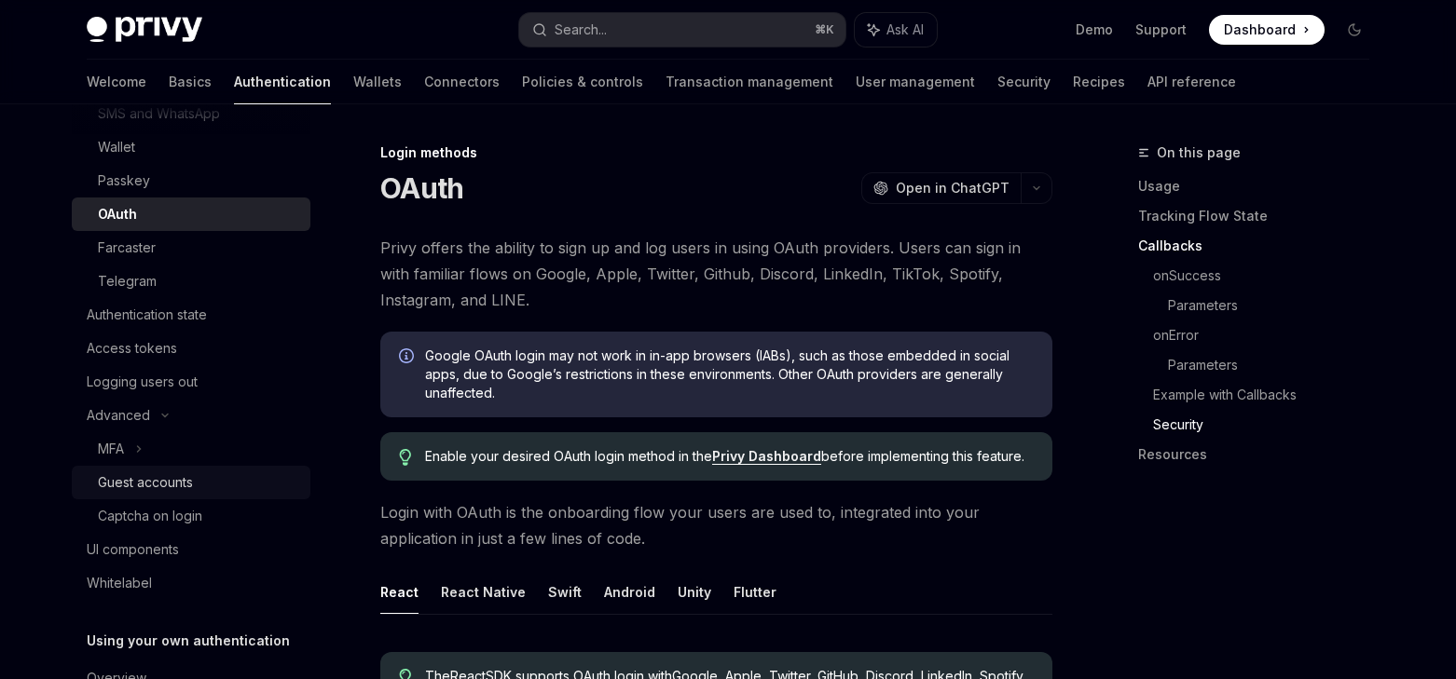
type textarea "*"
